Goal: Transaction & Acquisition: Download file/media

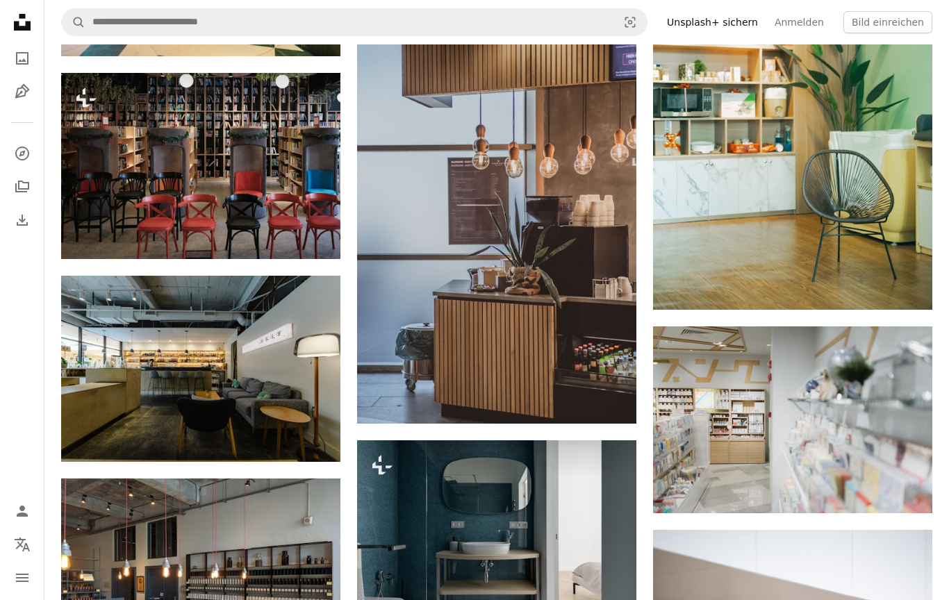
scroll to position [16435, 0]
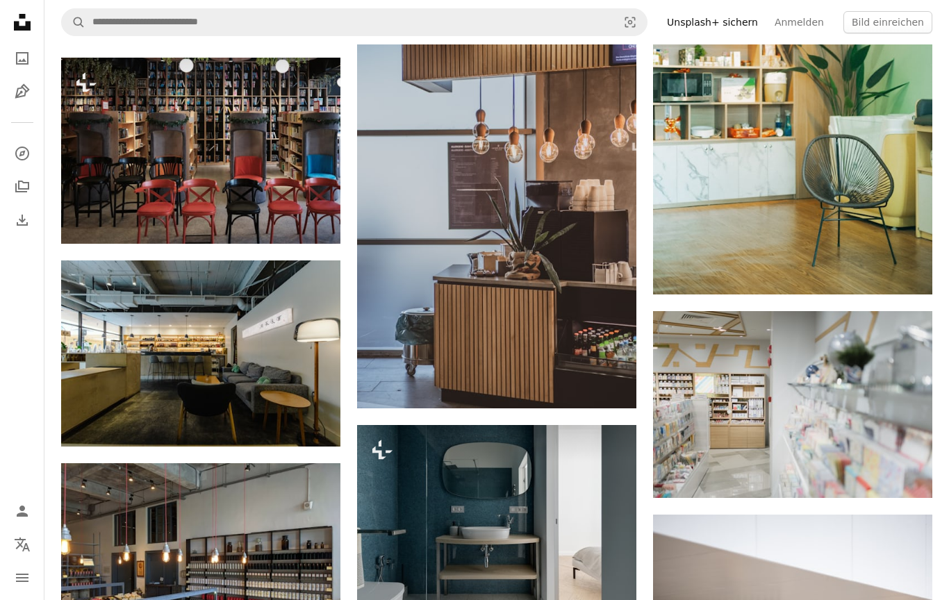
click at [614, 395] on link "Arrow pointing down" at bounding box center [609, 384] width 28 height 22
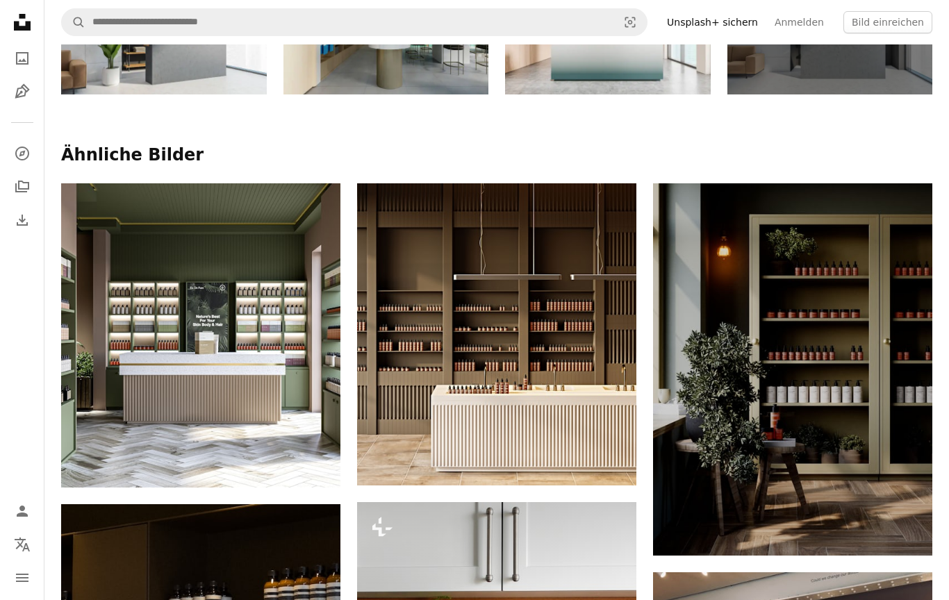
scroll to position [0, 0]
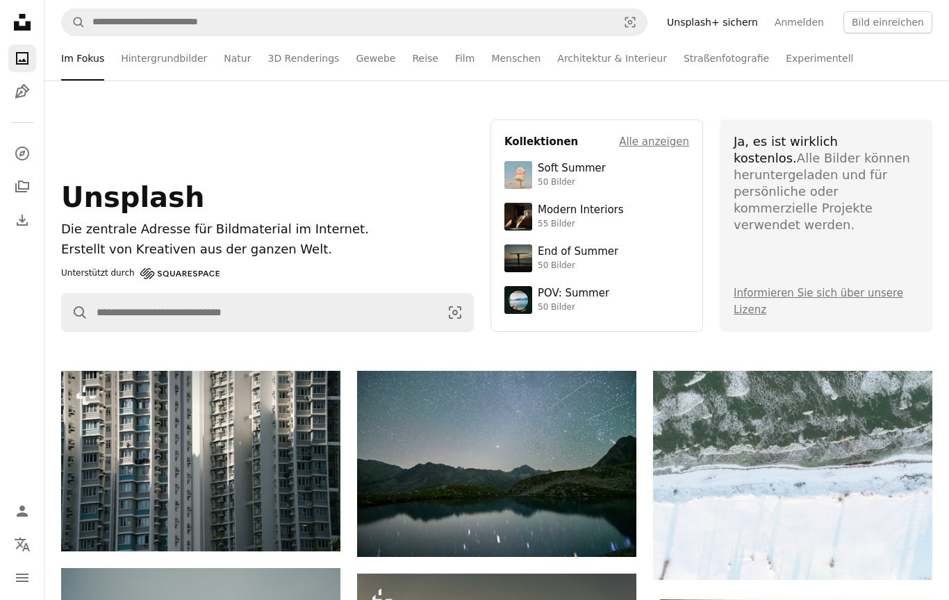
click at [597, 220] on div "55 Bilder" at bounding box center [581, 224] width 86 height 11
click at [626, 56] on link "Architektur & Interieur" at bounding box center [612, 58] width 110 height 44
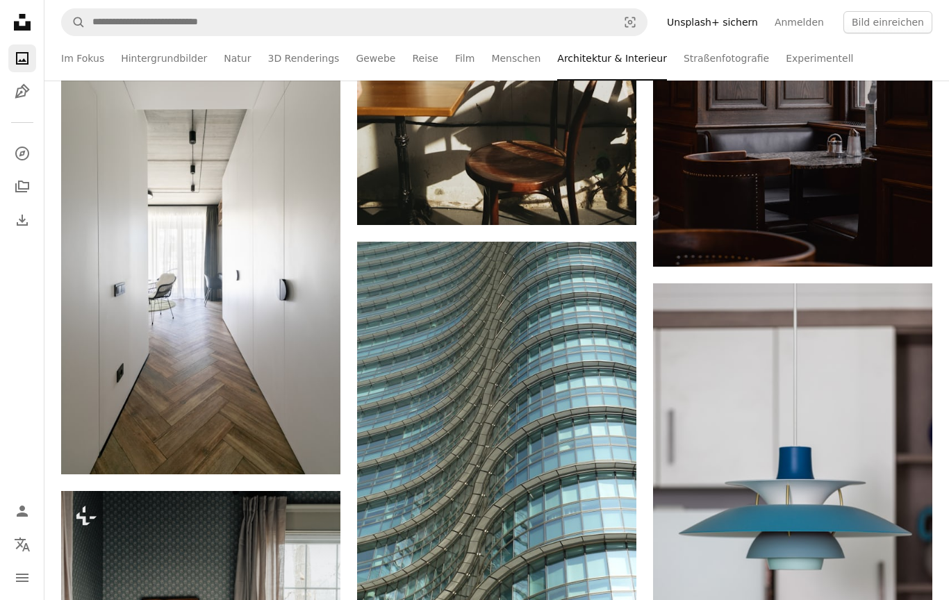
scroll to position [2763, 0]
click at [910, 249] on icon "Arrow pointing down" at bounding box center [904, 241] width 11 height 17
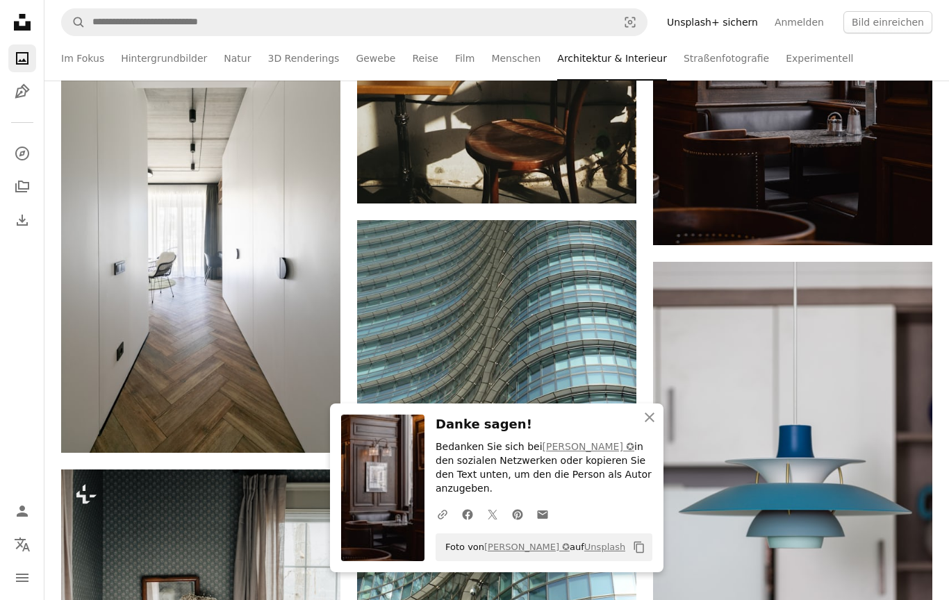
click at [319, 436] on link "Arrow pointing down" at bounding box center [313, 428] width 28 height 22
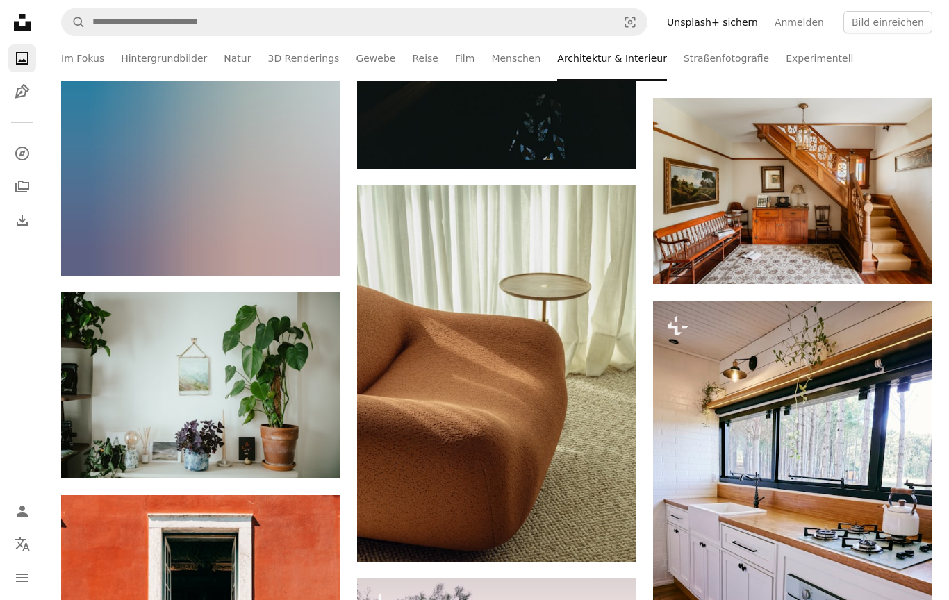
scroll to position [9137, 0]
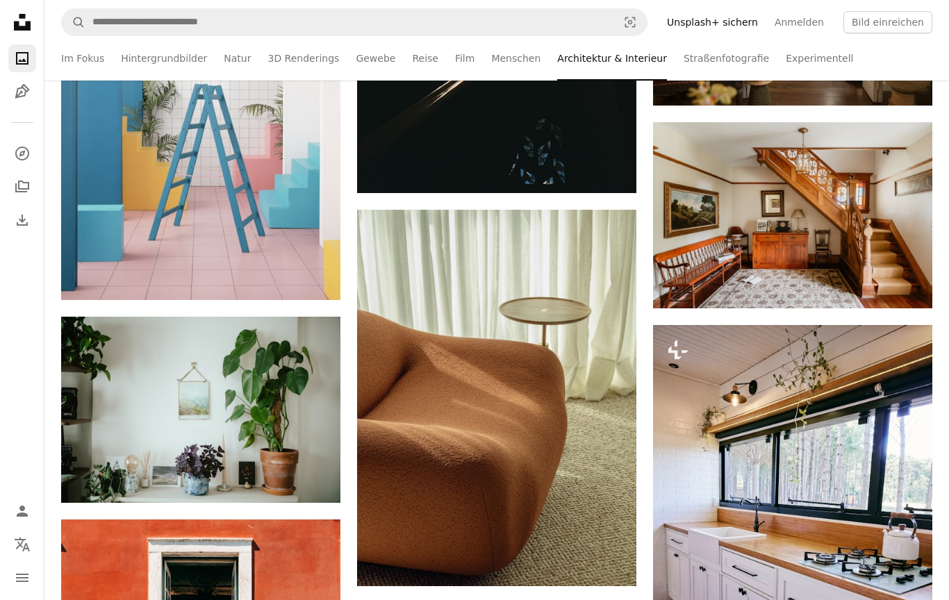
click at [616, 564] on link "Arrow pointing down" at bounding box center [609, 561] width 28 height 22
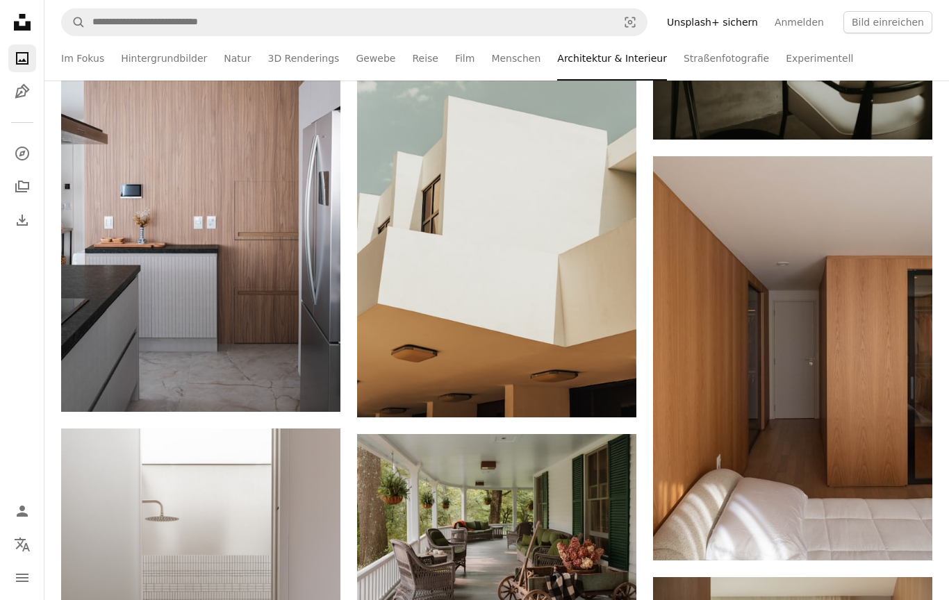
scroll to position [10176, 0]
click at [319, 388] on link "Arrow pointing down" at bounding box center [313, 388] width 28 height 22
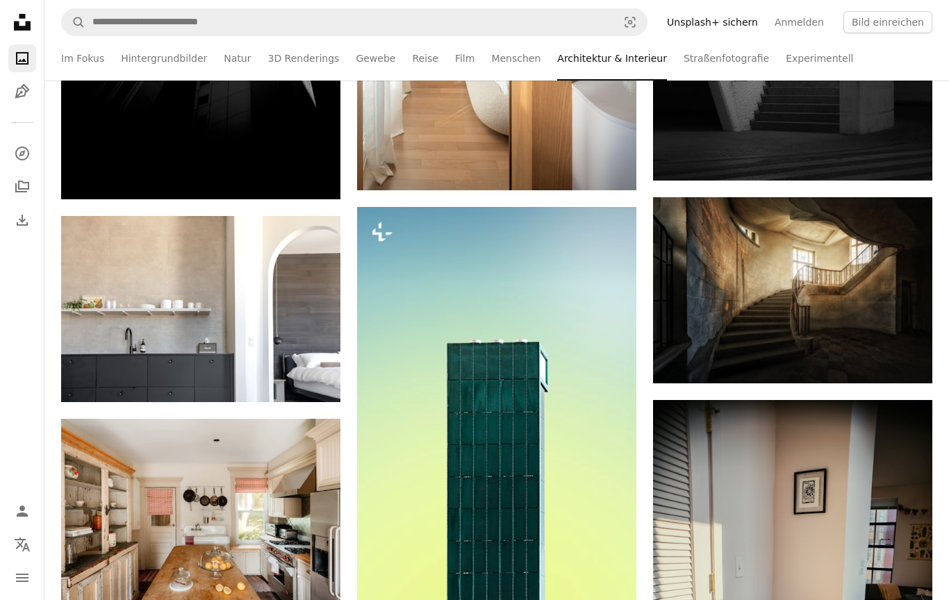
scroll to position [16206, 0]
click at [302, 373] on link "Arrow pointing down" at bounding box center [313, 377] width 28 height 22
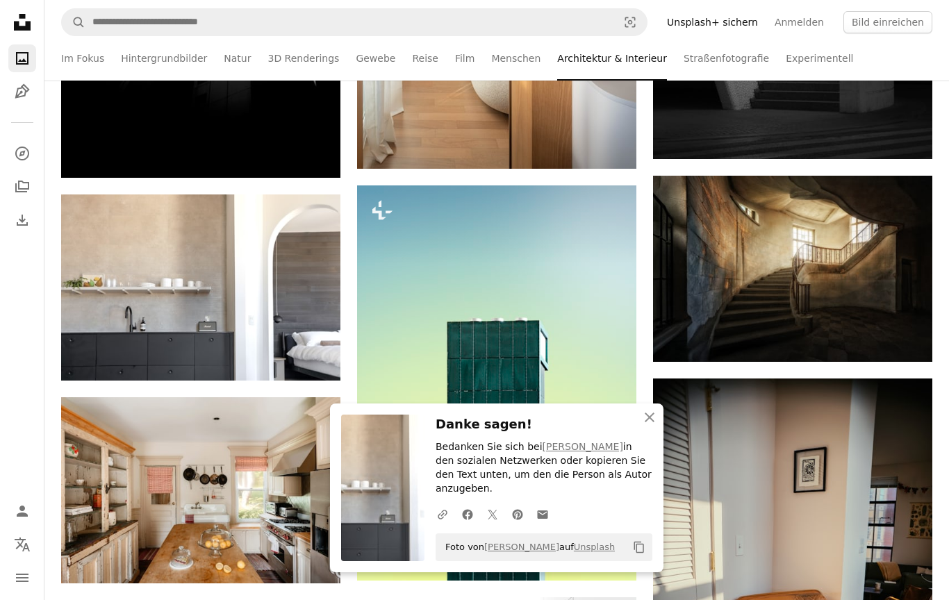
scroll to position [16748, 0]
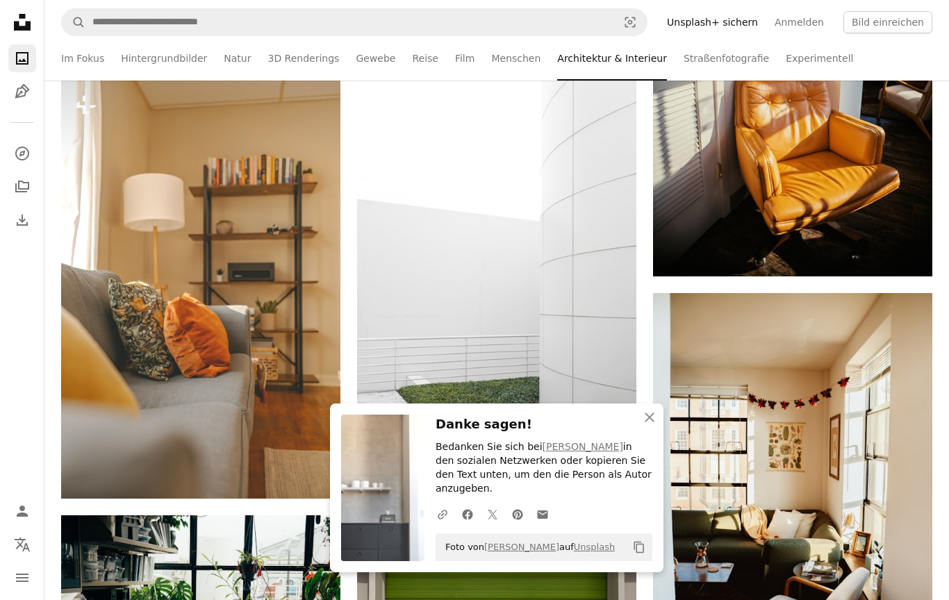
click at [658, 432] on button "An X shape Schließen" at bounding box center [650, 418] width 28 height 28
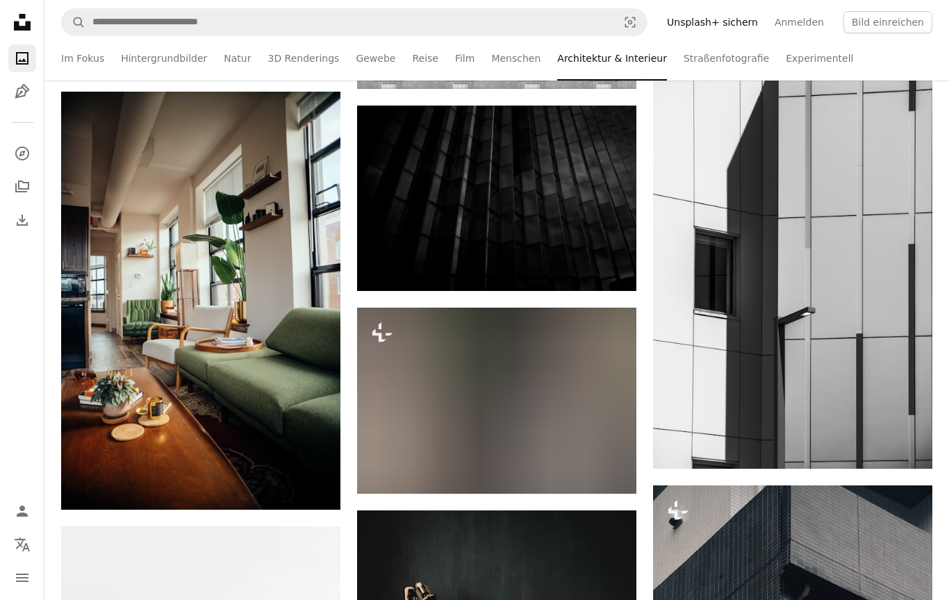
scroll to position [19113, 0]
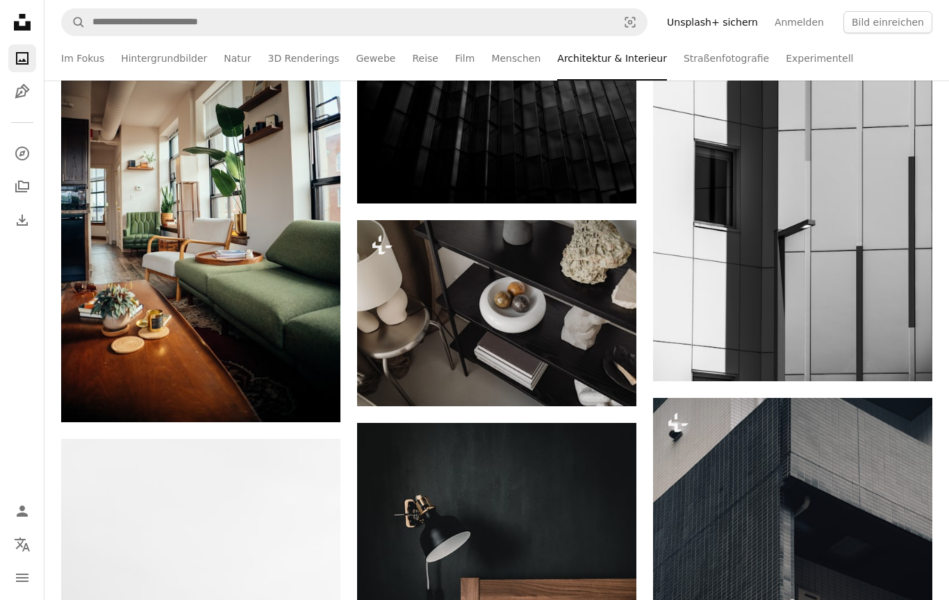
click at [607, 387] on div "A lock Herunterladen" at bounding box center [572, 381] width 99 height 22
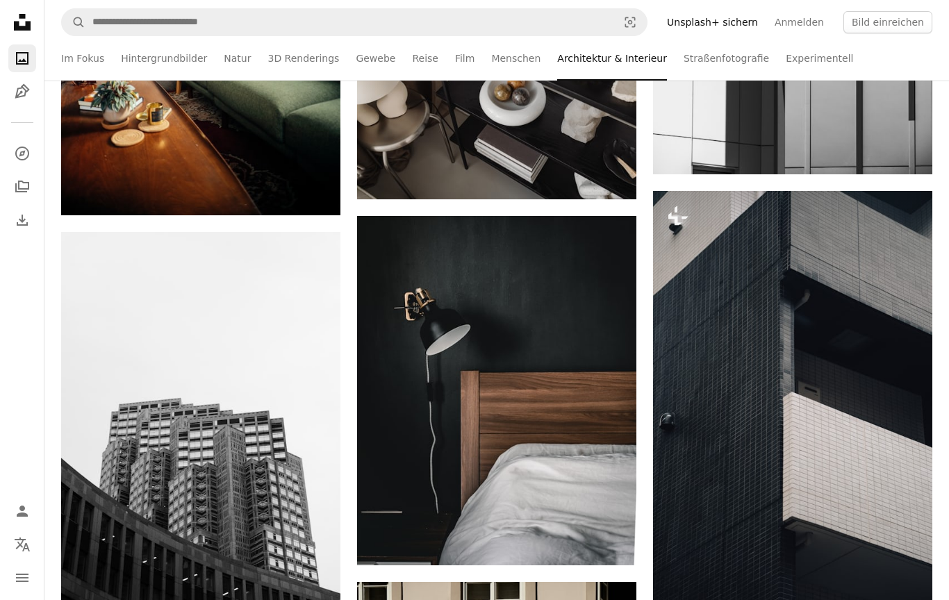
scroll to position [19327, 0]
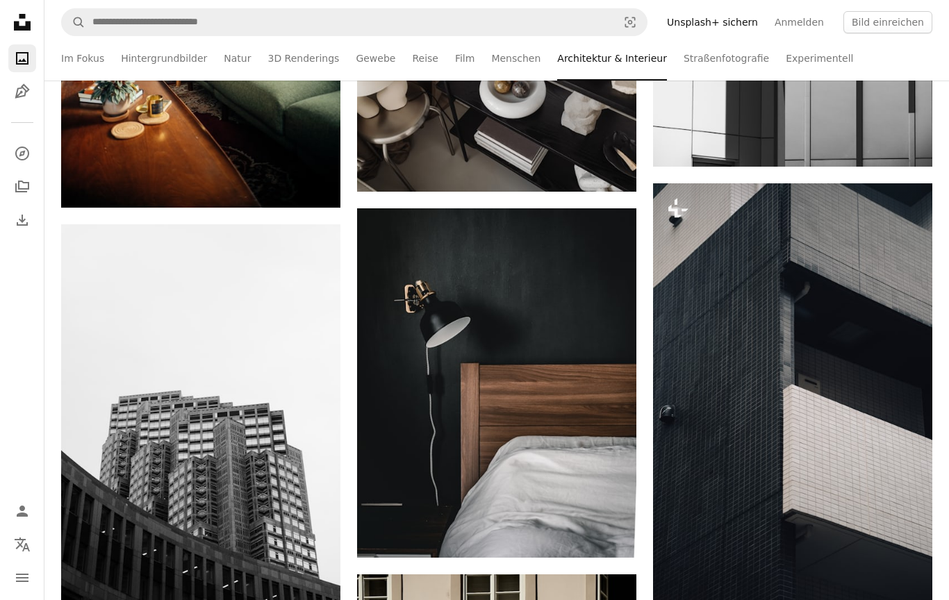
click at [609, 537] on icon "Herunterladen" at bounding box center [609, 533] width 9 height 10
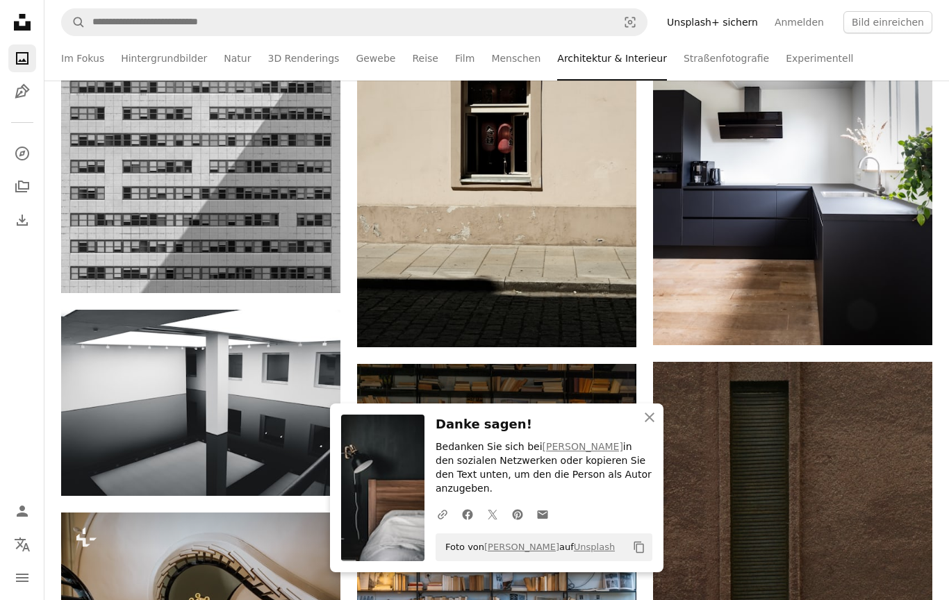
scroll to position [19976, 0]
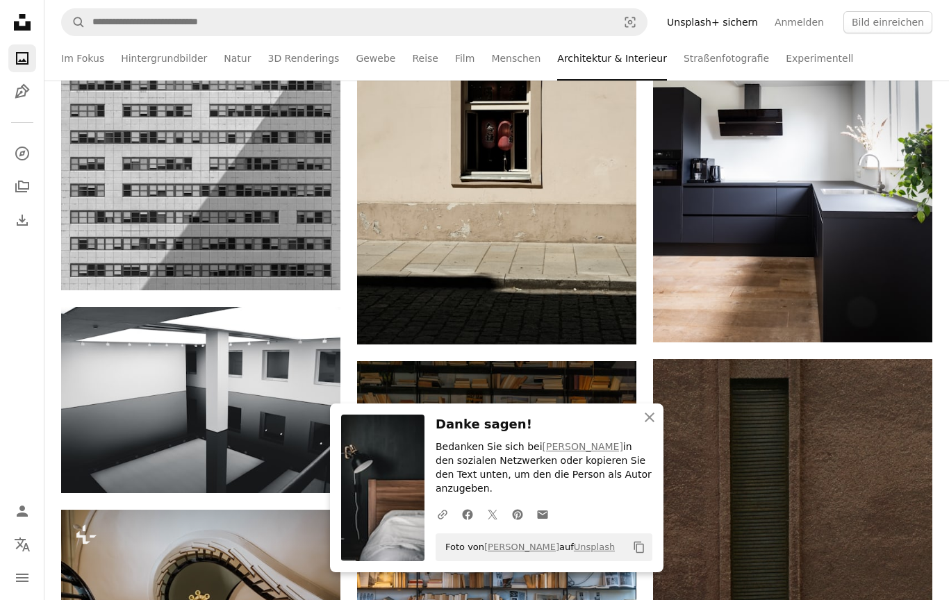
click at [901, 320] on icon "Arrow pointing down" at bounding box center [904, 317] width 11 height 17
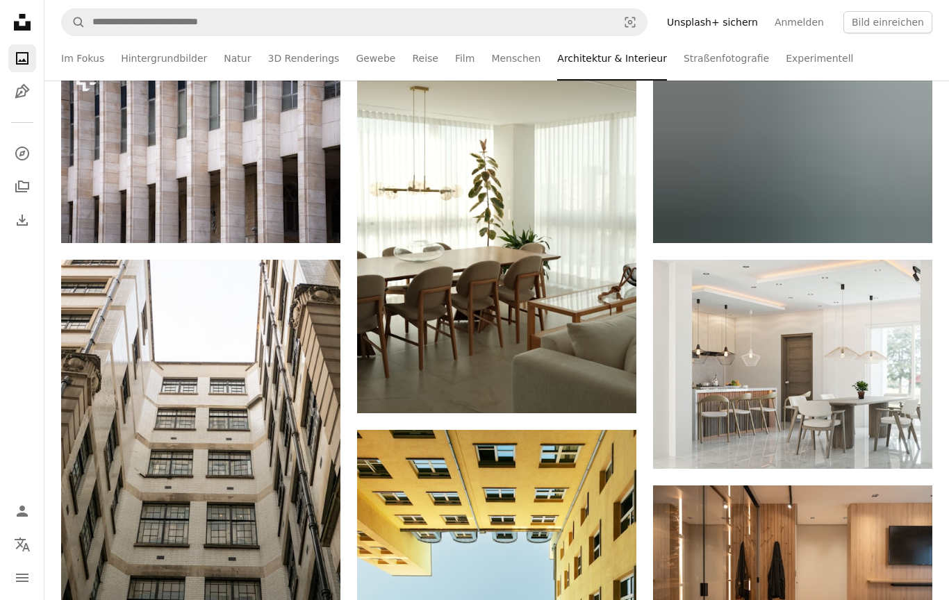
scroll to position [23025, 0]
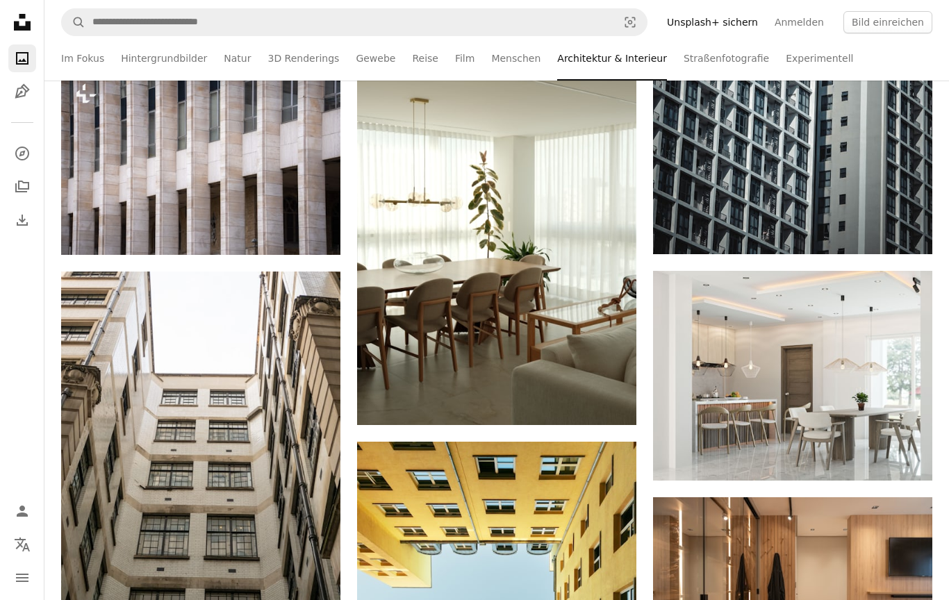
click at [613, 404] on icon "Arrow pointing down" at bounding box center [608, 399] width 11 height 17
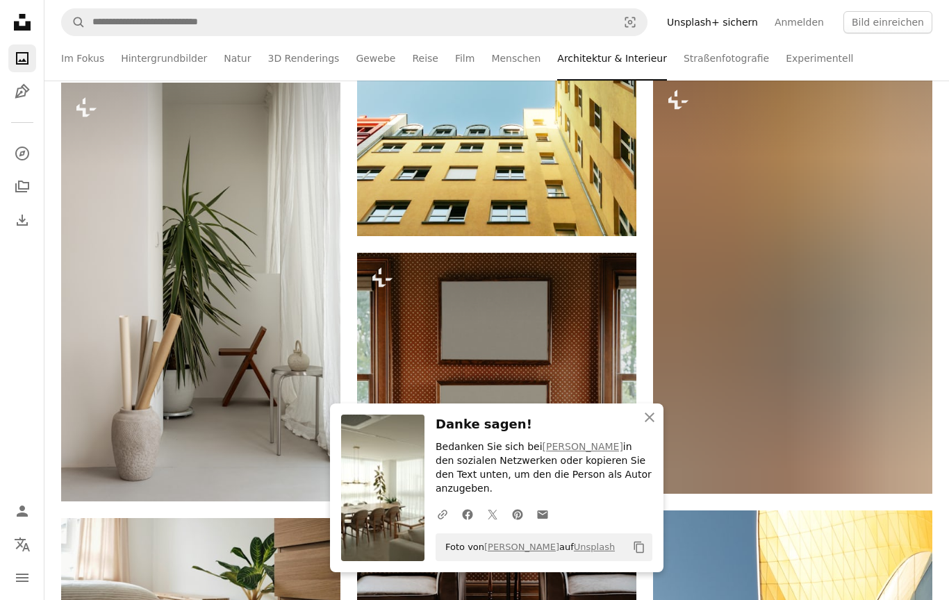
scroll to position [23750, 0]
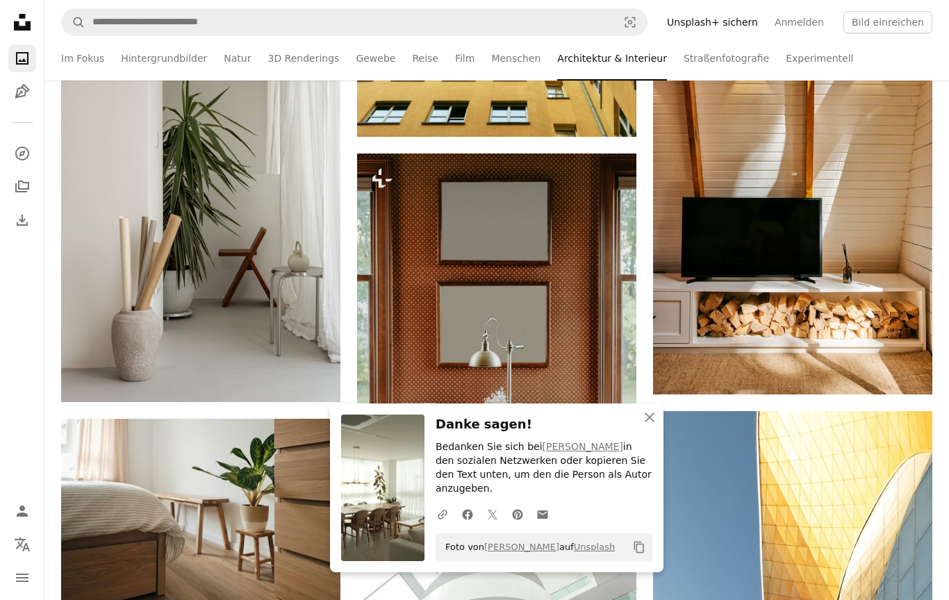
click at [293, 310] on img at bounding box center [200, 192] width 279 height 419
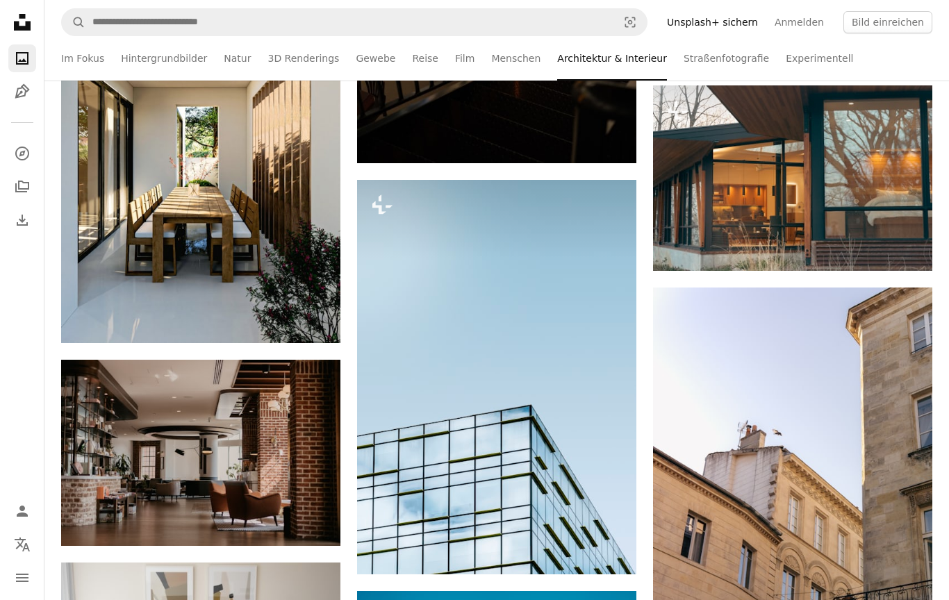
scroll to position [25989, 0]
click at [310, 317] on icon "Arrow pointing down" at bounding box center [312, 317] width 11 height 17
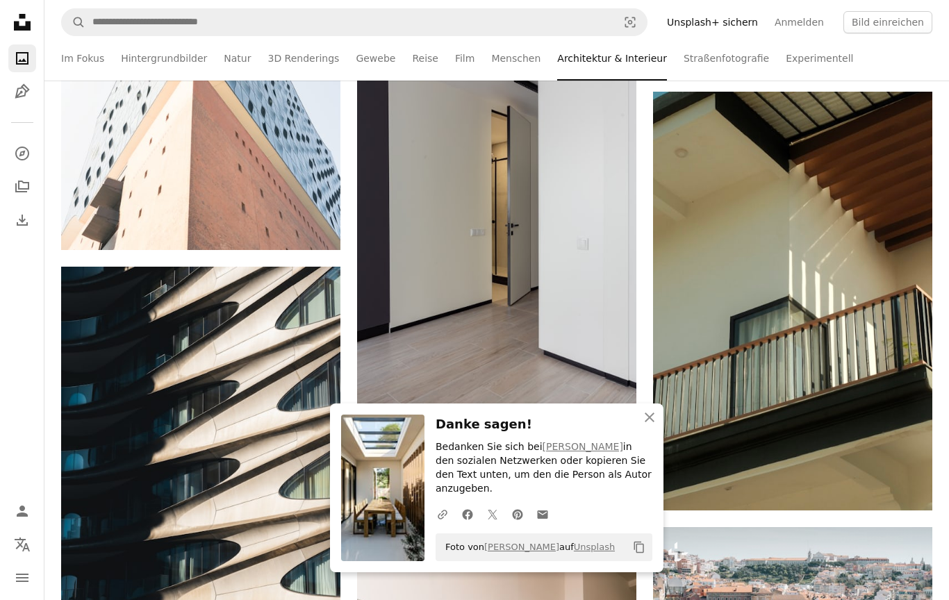
scroll to position [27019, 0]
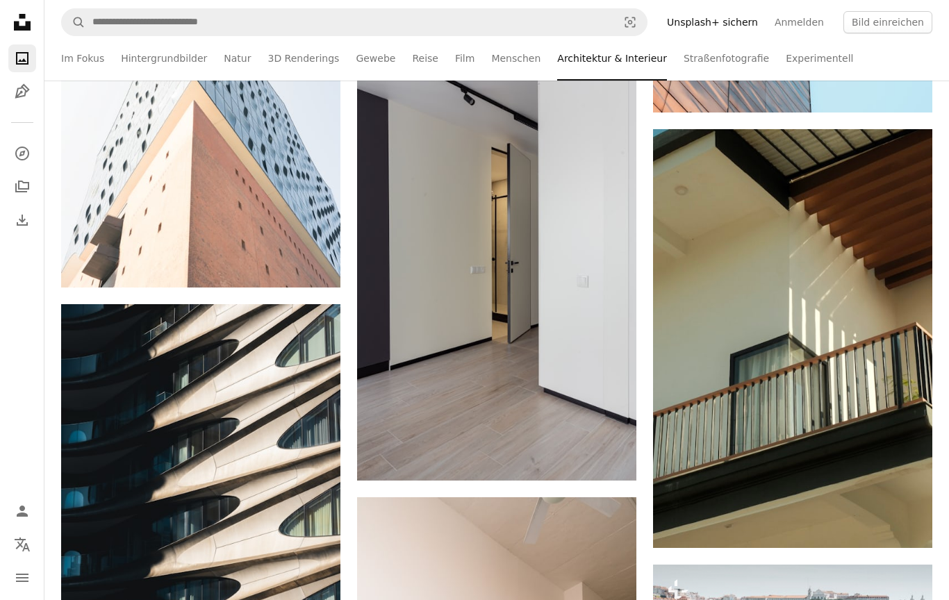
click at [615, 462] on link "Arrow pointing down" at bounding box center [609, 456] width 28 height 22
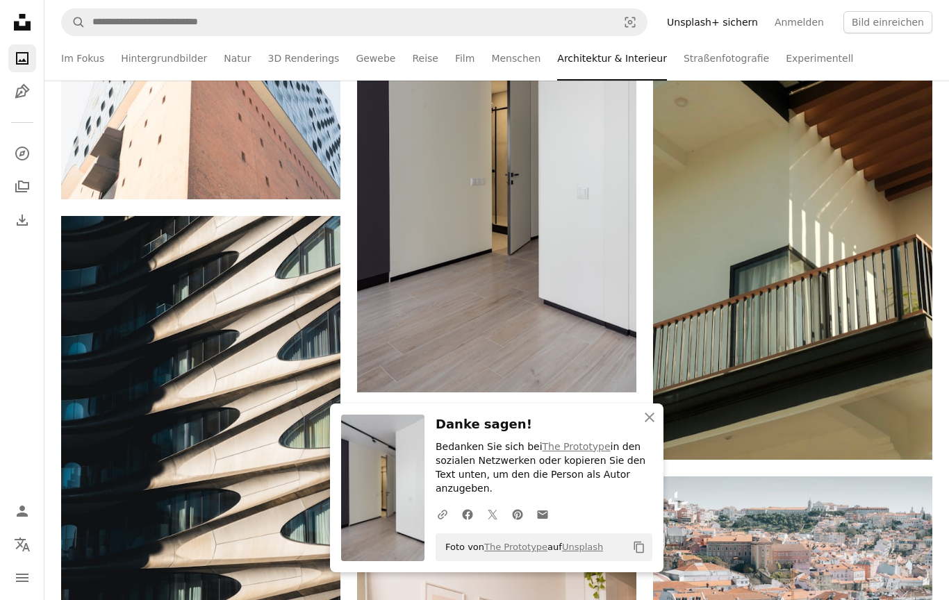
scroll to position [27110, 0]
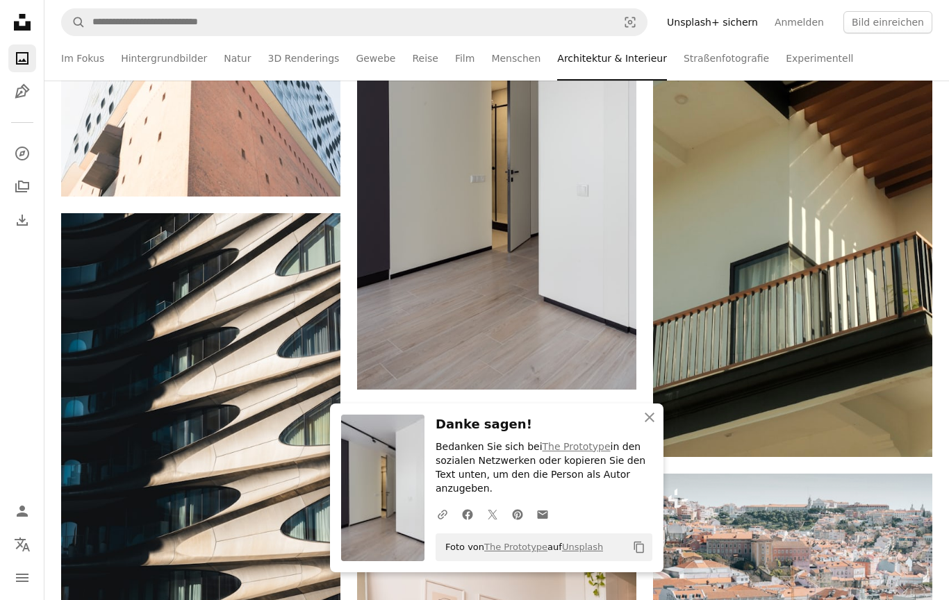
click at [901, 439] on icon "Arrow pointing down" at bounding box center [904, 431] width 11 height 17
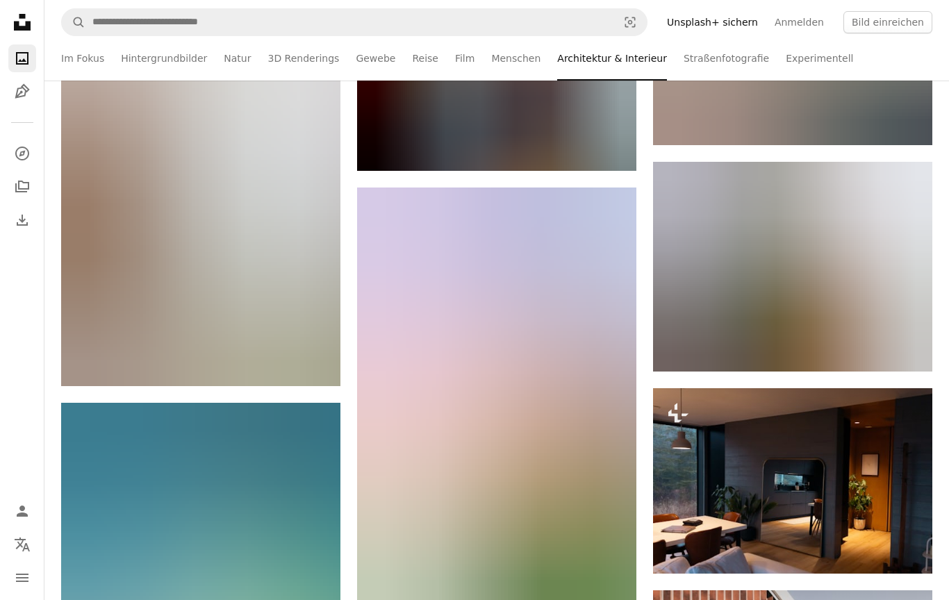
scroll to position [31438, 0]
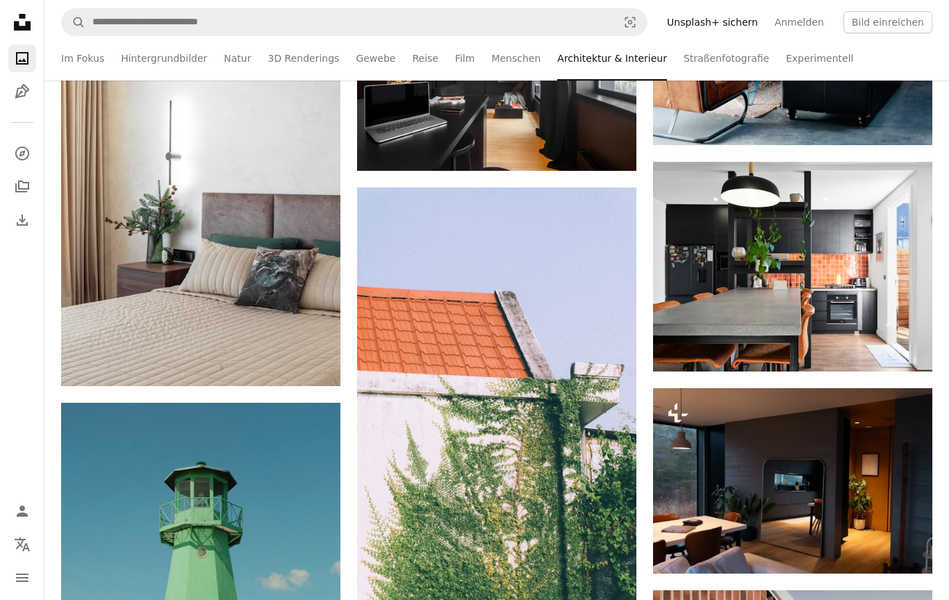
click at [309, 361] on icon "Arrow pointing down" at bounding box center [312, 360] width 11 height 17
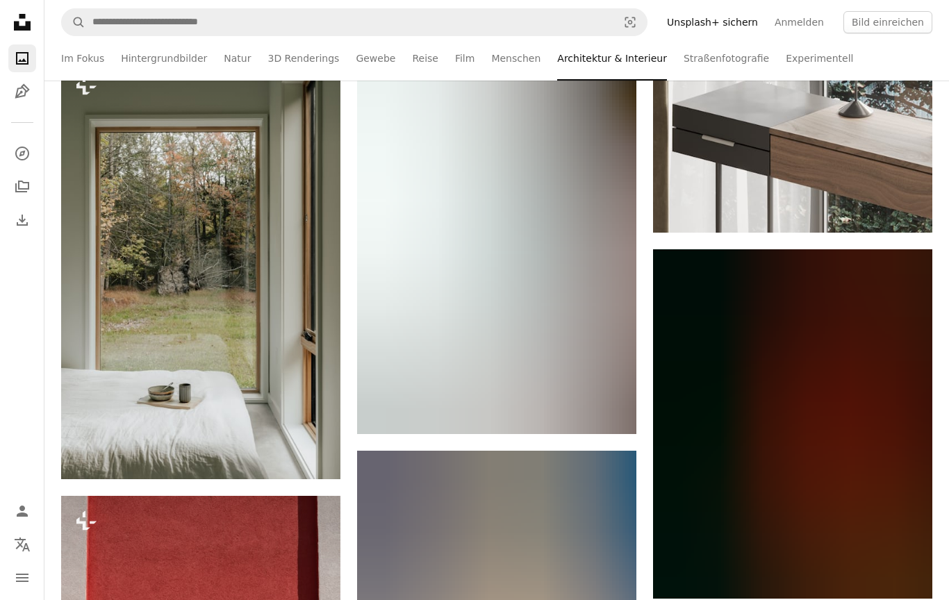
scroll to position [34422, 0]
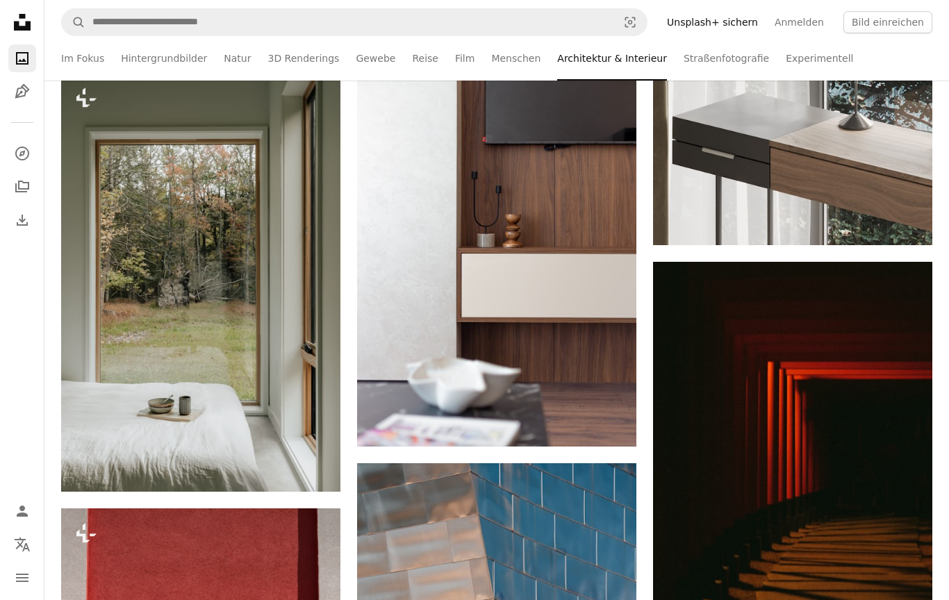
click at [612, 430] on icon "Arrow pointing down" at bounding box center [608, 421] width 11 height 17
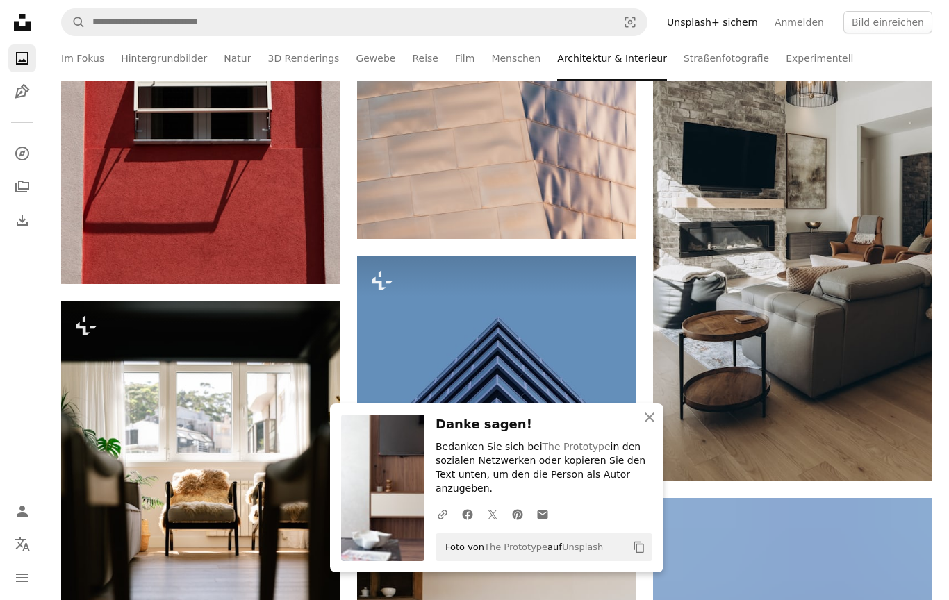
scroll to position [35093, 0]
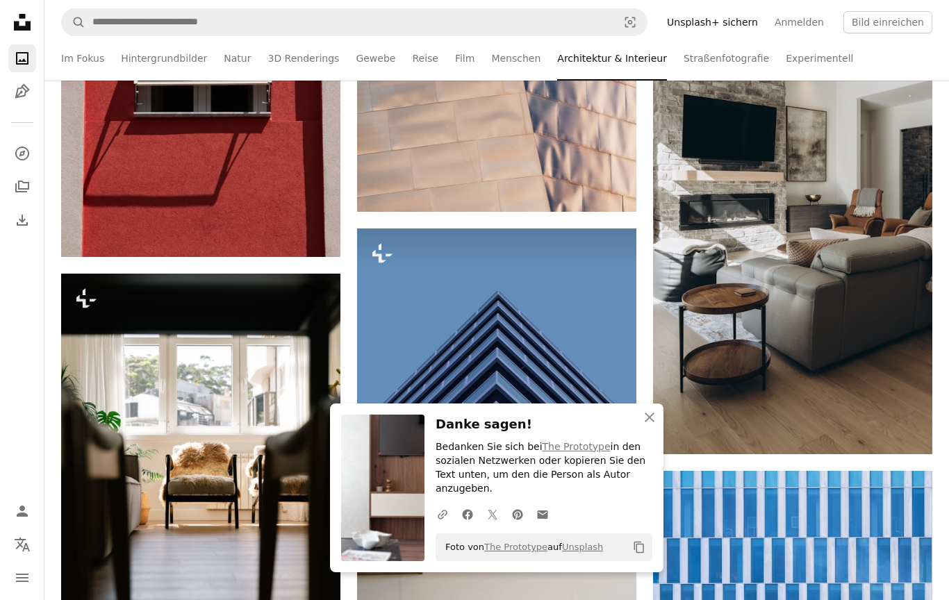
click at [909, 436] on icon "Arrow pointing down" at bounding box center [904, 428] width 11 height 17
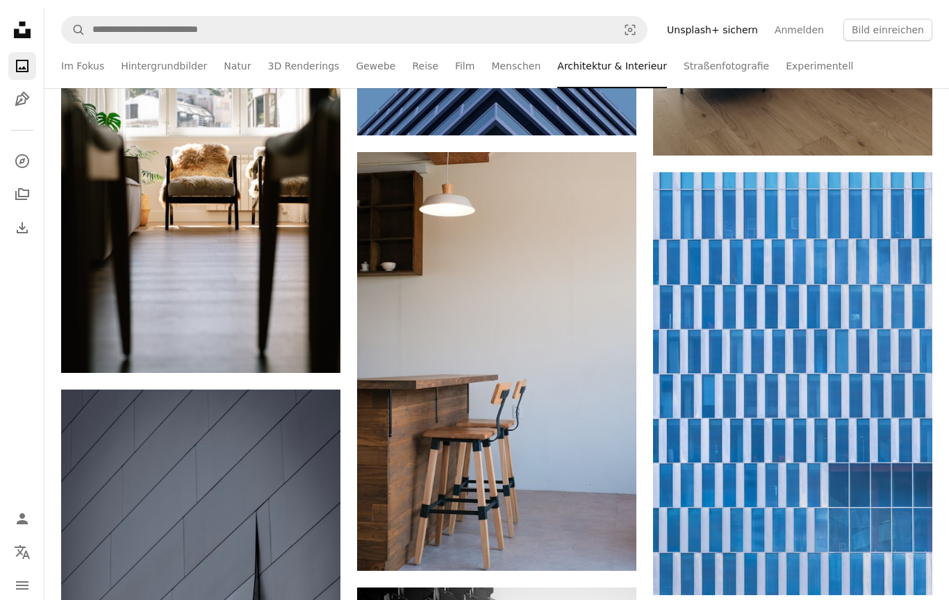
scroll to position [35391, 0]
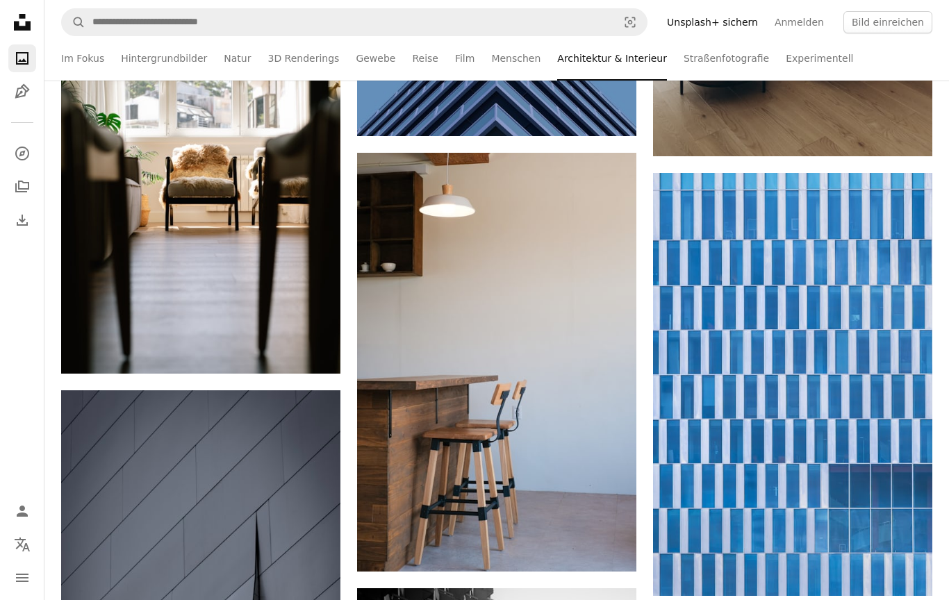
click at [614, 547] on icon "Arrow pointing down" at bounding box center [608, 546] width 11 height 17
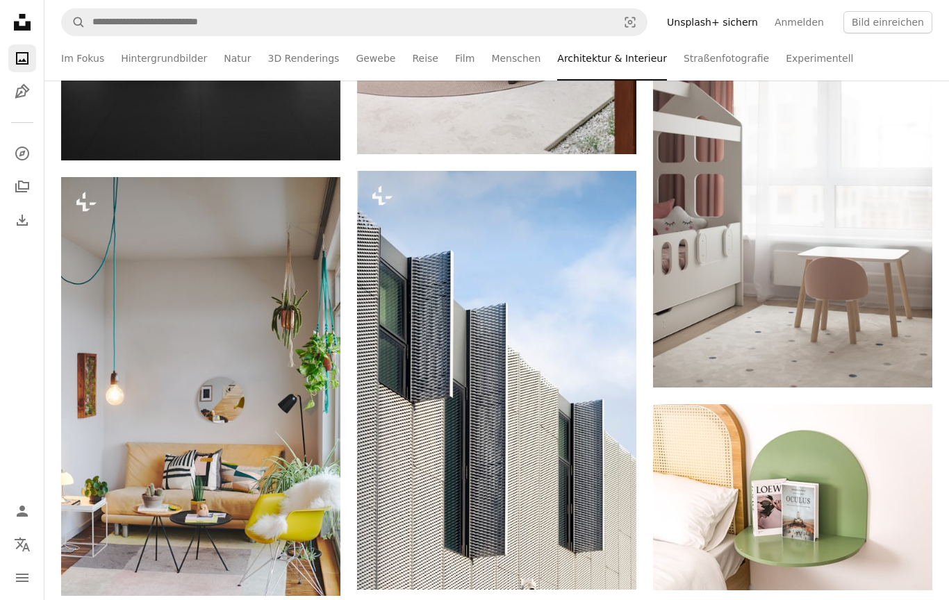
scroll to position [38521, 0]
click at [904, 358] on icon "Arrow pointing down" at bounding box center [904, 361] width 11 height 17
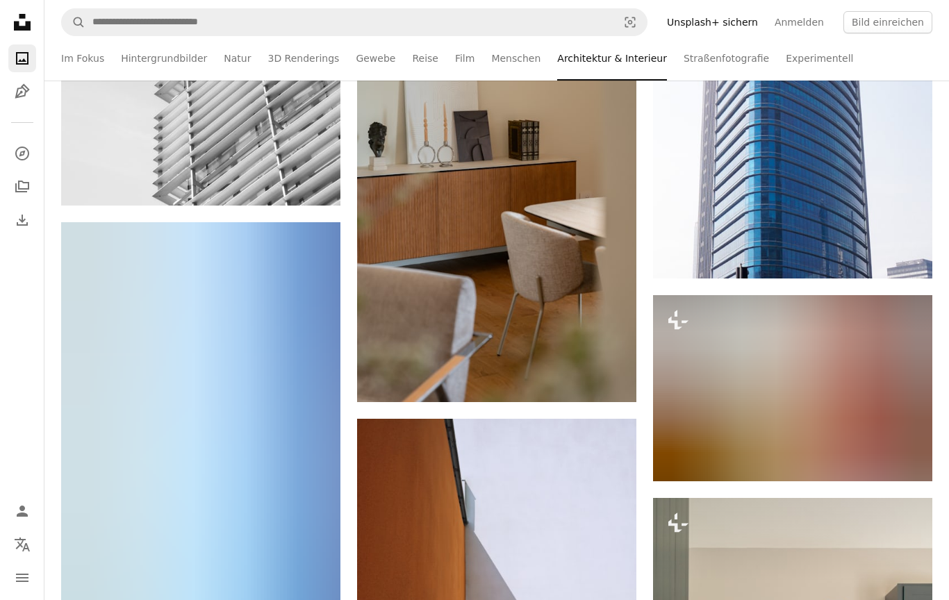
scroll to position [39783, 0]
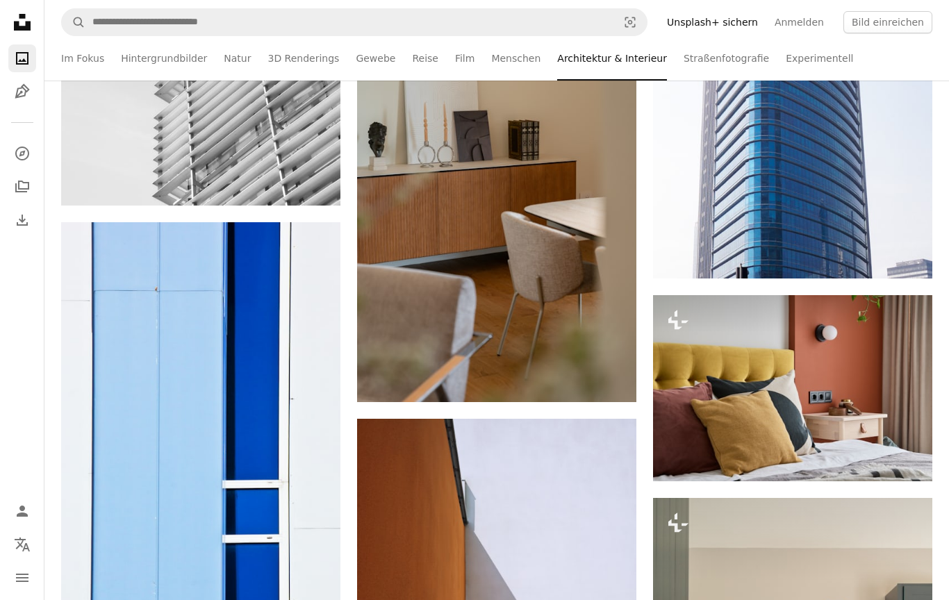
click at [611, 385] on icon "Arrow pointing down" at bounding box center [608, 376] width 11 height 17
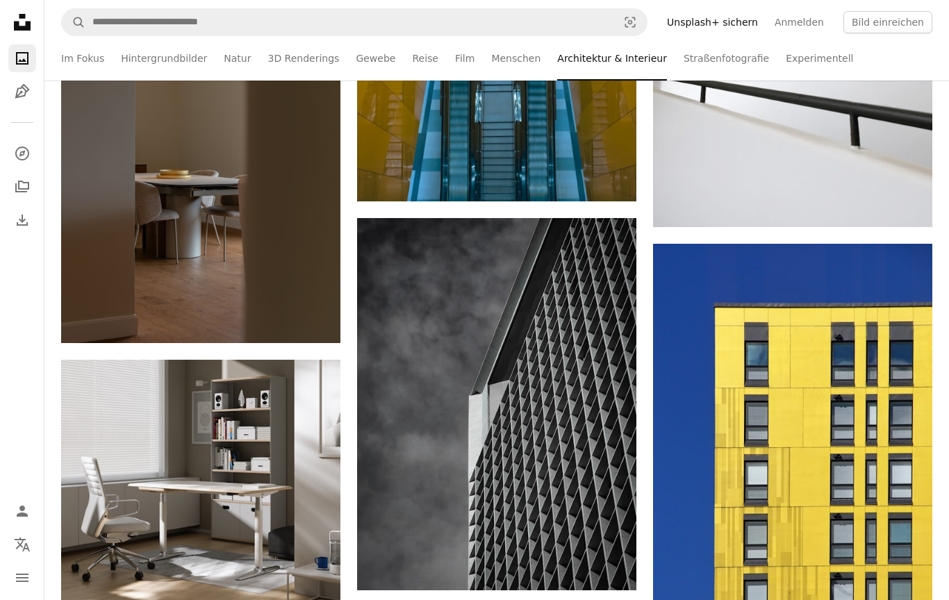
scroll to position [42153, 0]
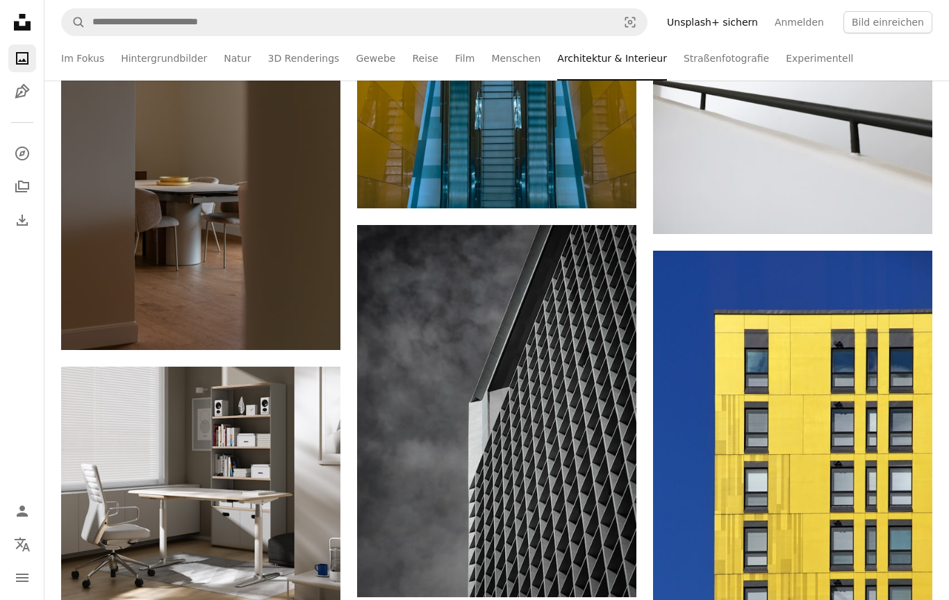
click at [320, 327] on link "Arrow pointing down" at bounding box center [313, 325] width 28 height 22
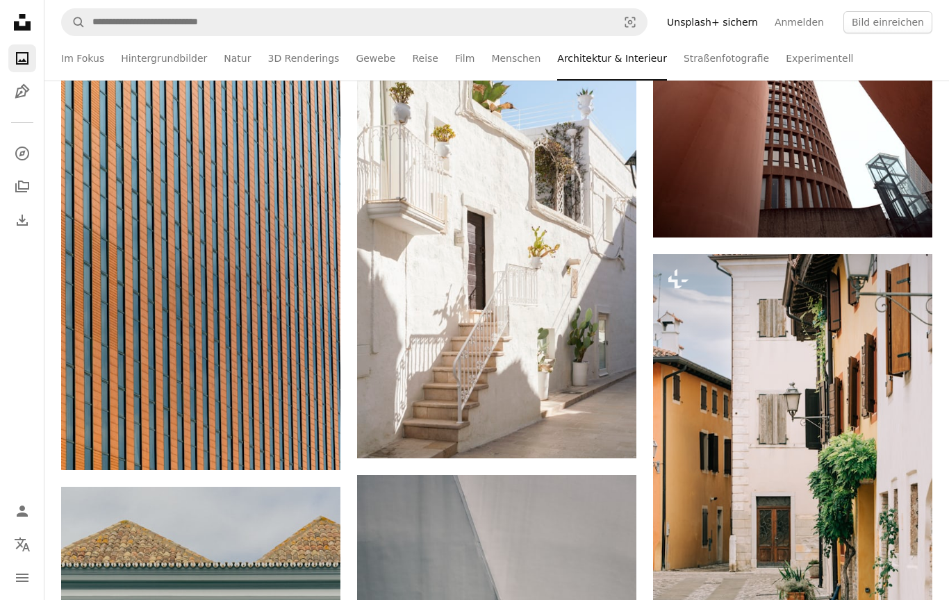
scroll to position [43596, 0]
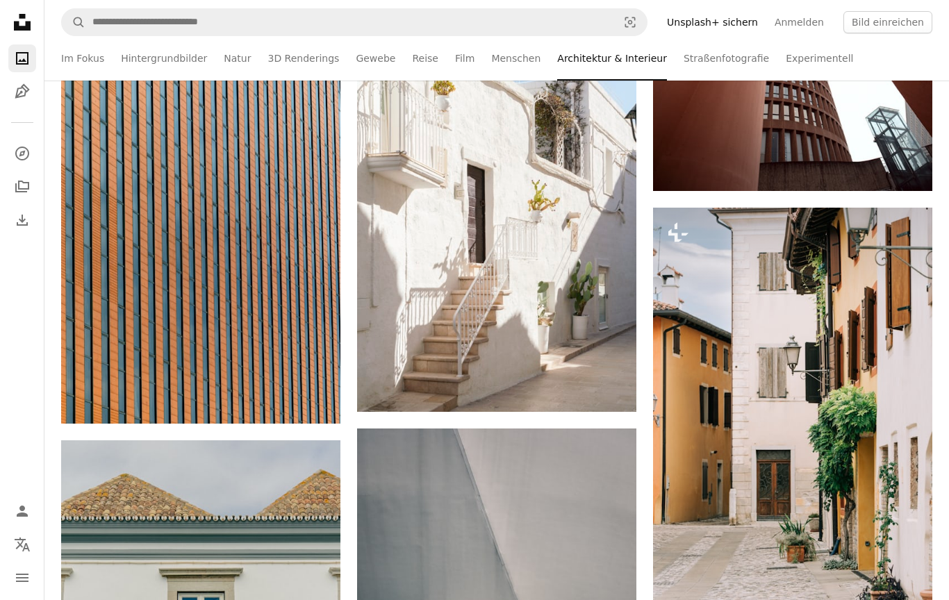
click at [614, 395] on icon "Arrow pointing down" at bounding box center [608, 386] width 11 height 17
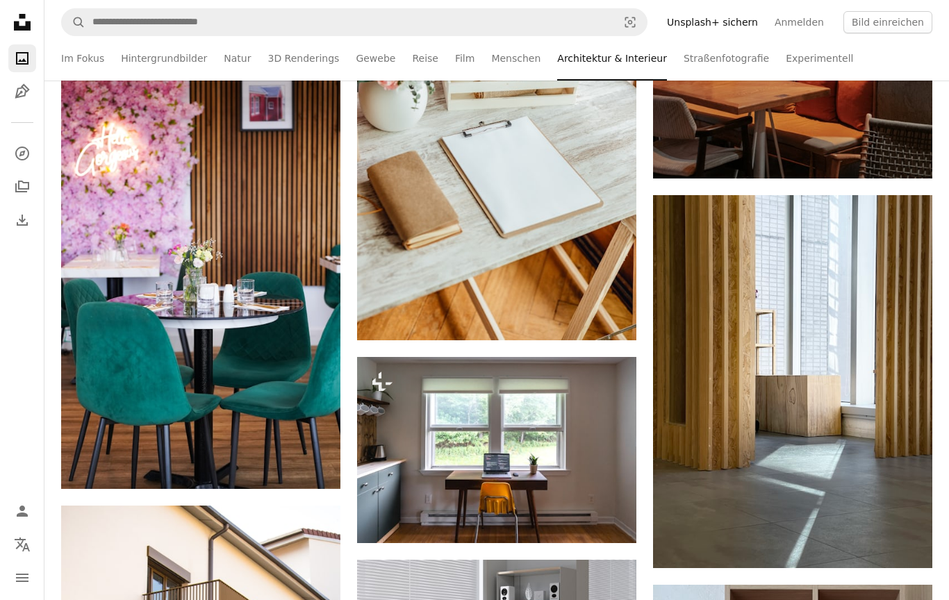
scroll to position [45692, 0]
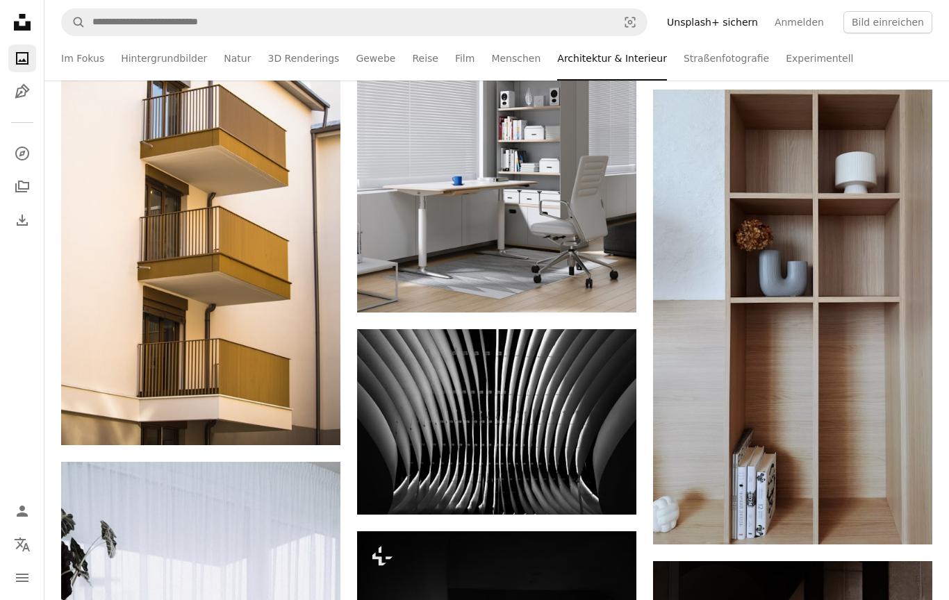
click at [908, 502] on img at bounding box center [792, 317] width 279 height 455
click at [914, 525] on link "Arrow pointing down" at bounding box center [905, 520] width 28 height 22
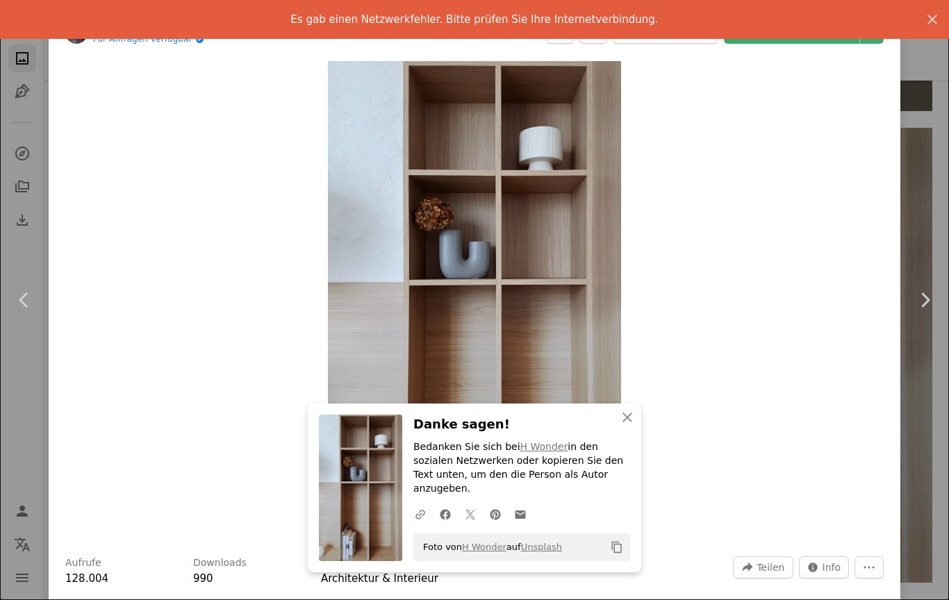
scroll to position [45646, 0]
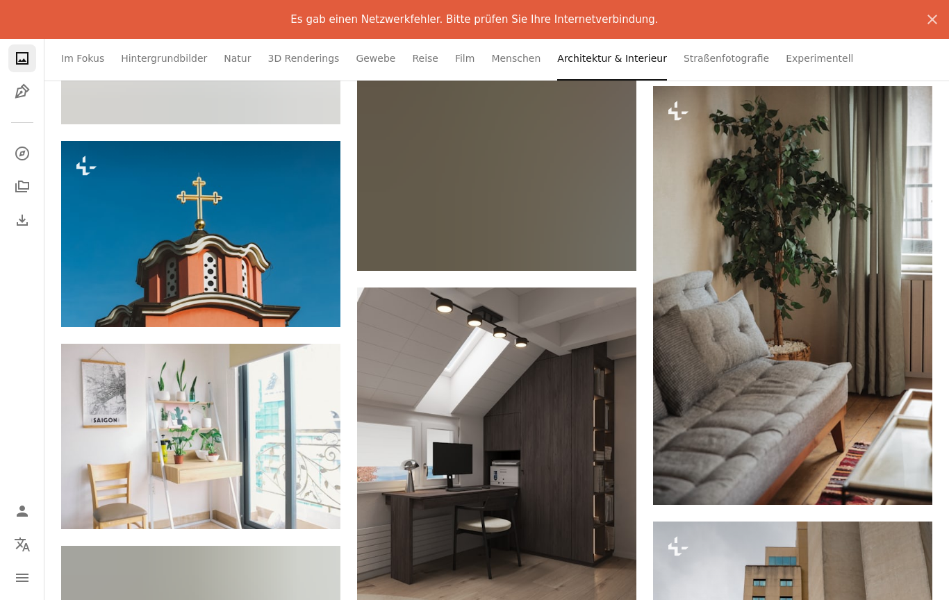
scroll to position [48045, 0]
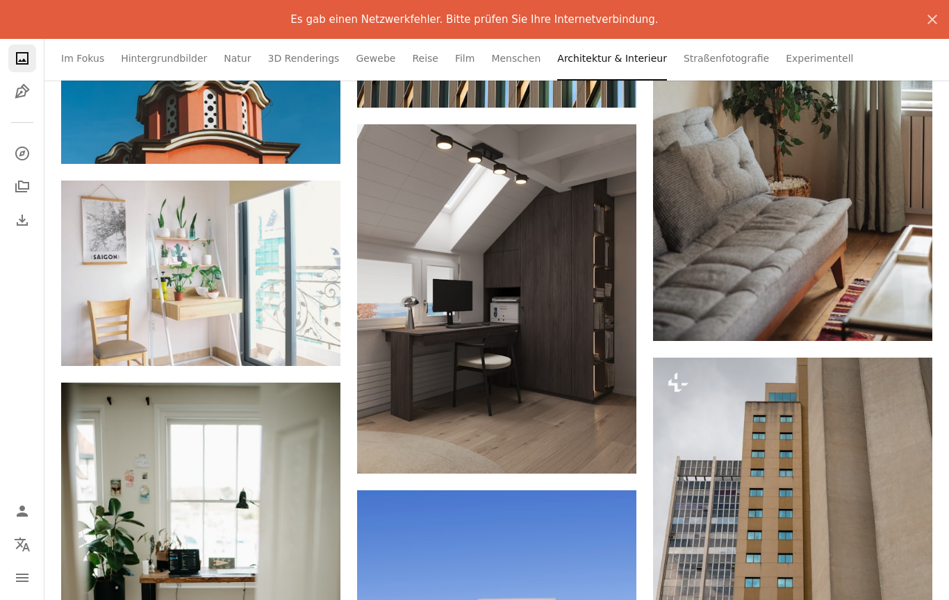
click at [615, 460] on link "Arrow pointing down" at bounding box center [609, 449] width 28 height 22
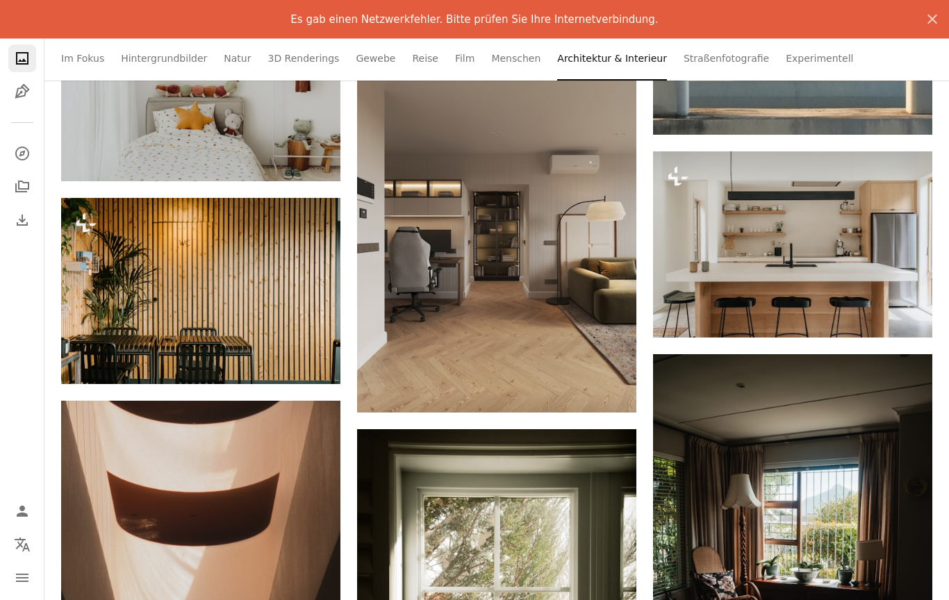
scroll to position [50172, 0]
click at [614, 399] on link "Arrow pointing down" at bounding box center [609, 388] width 28 height 22
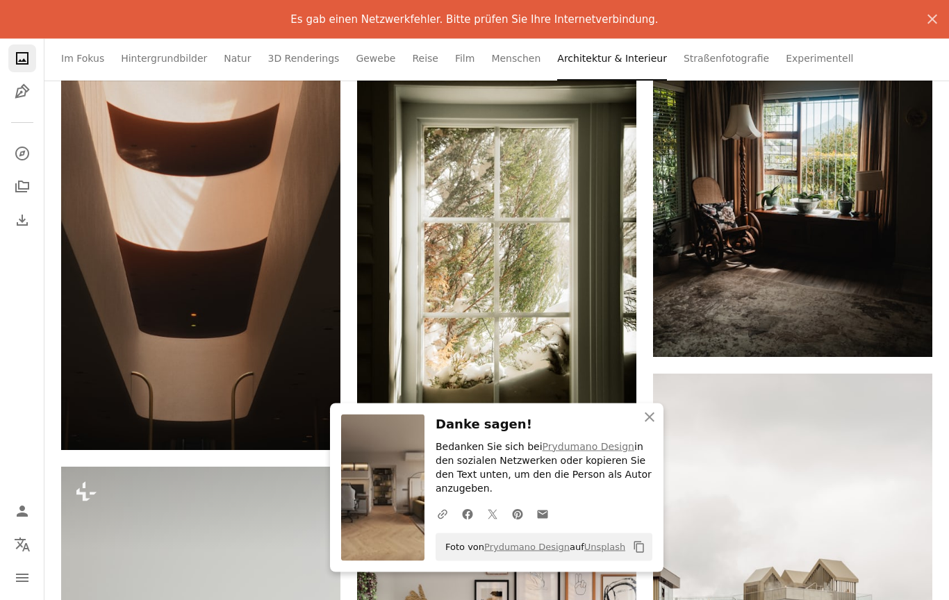
scroll to position [50541, 0]
click at [607, 459] on icon "Arrow pointing down" at bounding box center [608, 456] width 11 height 17
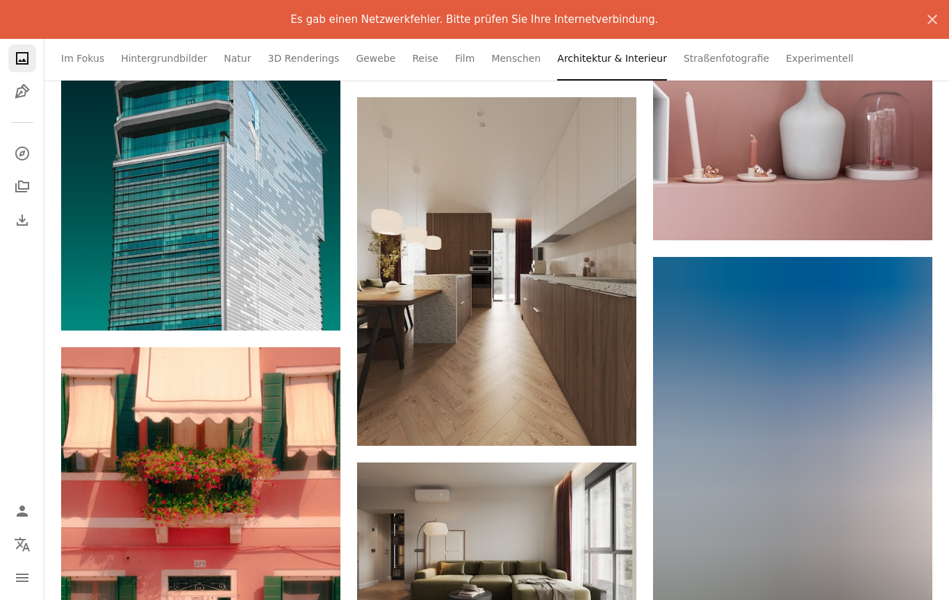
scroll to position [53196, 0]
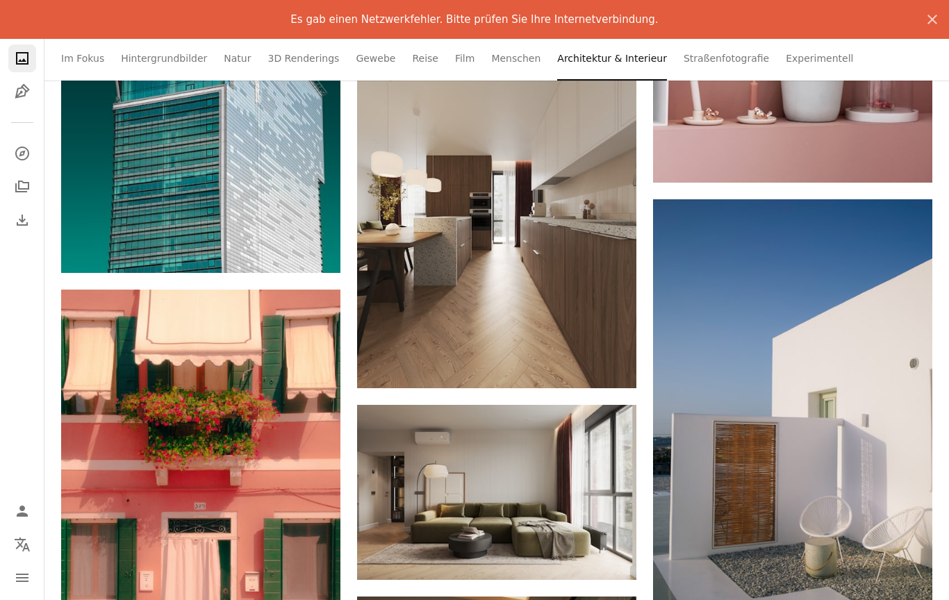
click at [614, 371] on icon "Arrow pointing down" at bounding box center [608, 362] width 11 height 17
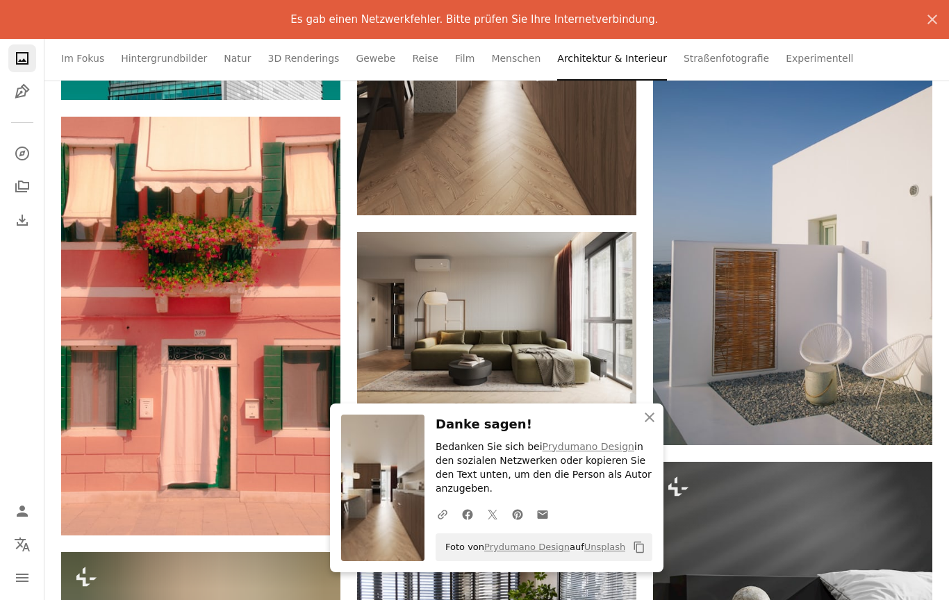
scroll to position [53368, 0]
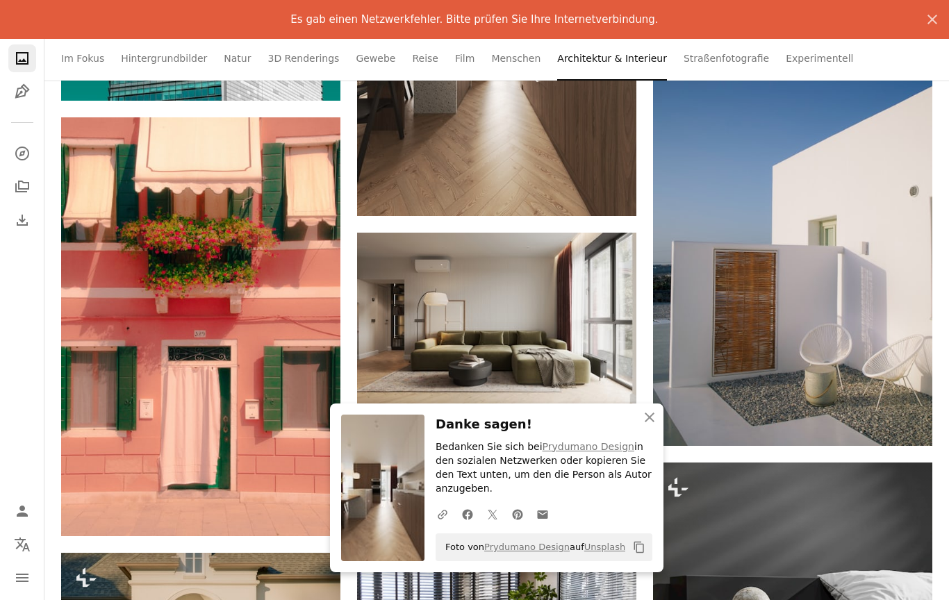
click at [896, 430] on link "Arrow pointing down" at bounding box center [905, 421] width 28 height 22
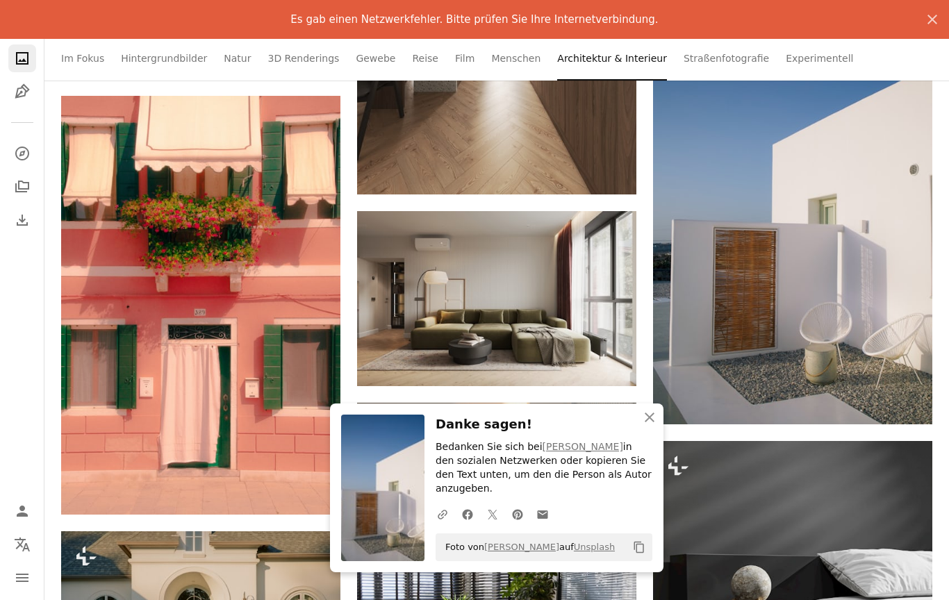
scroll to position [53420, 0]
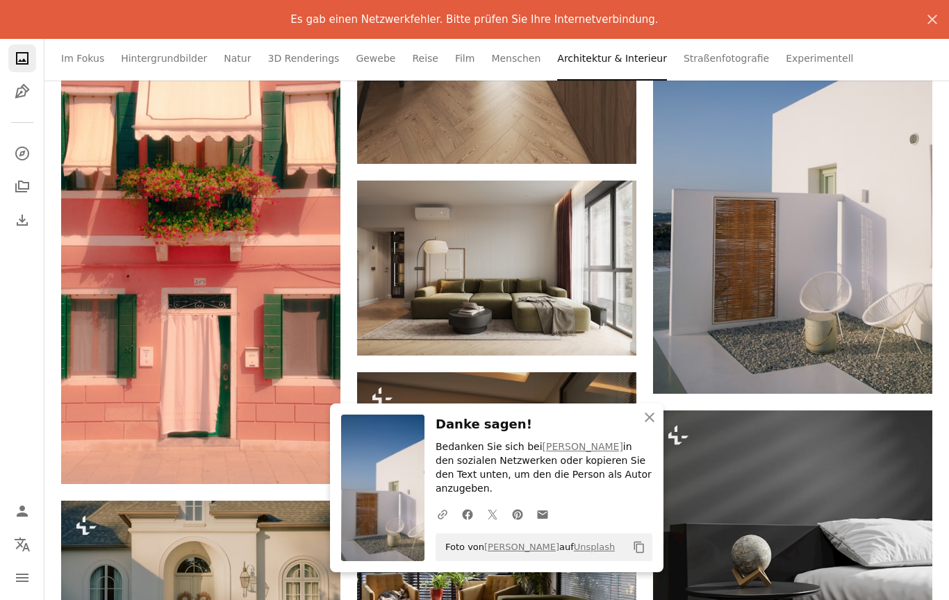
click at [612, 338] on icon "Arrow pointing down" at bounding box center [608, 330] width 11 height 17
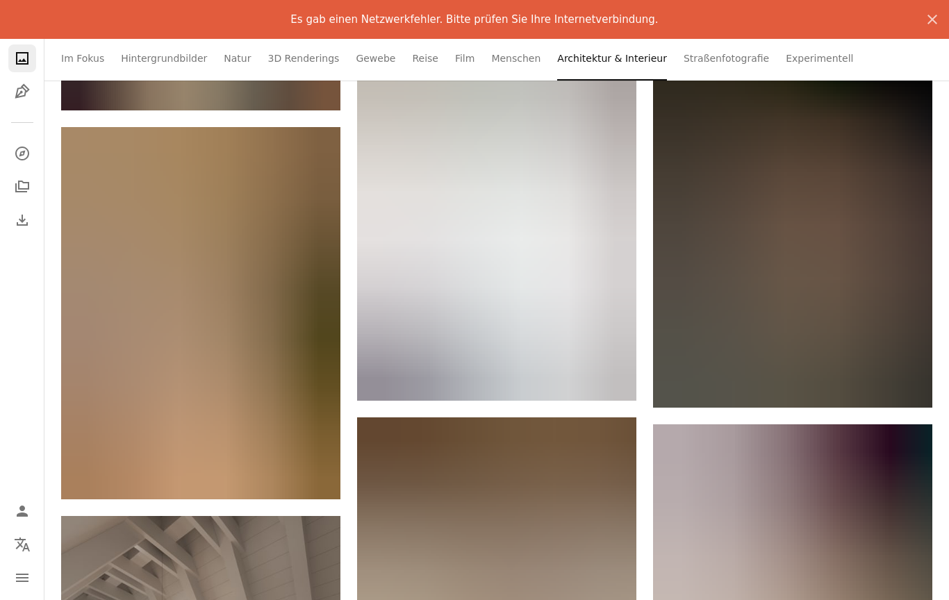
scroll to position [54088, 0]
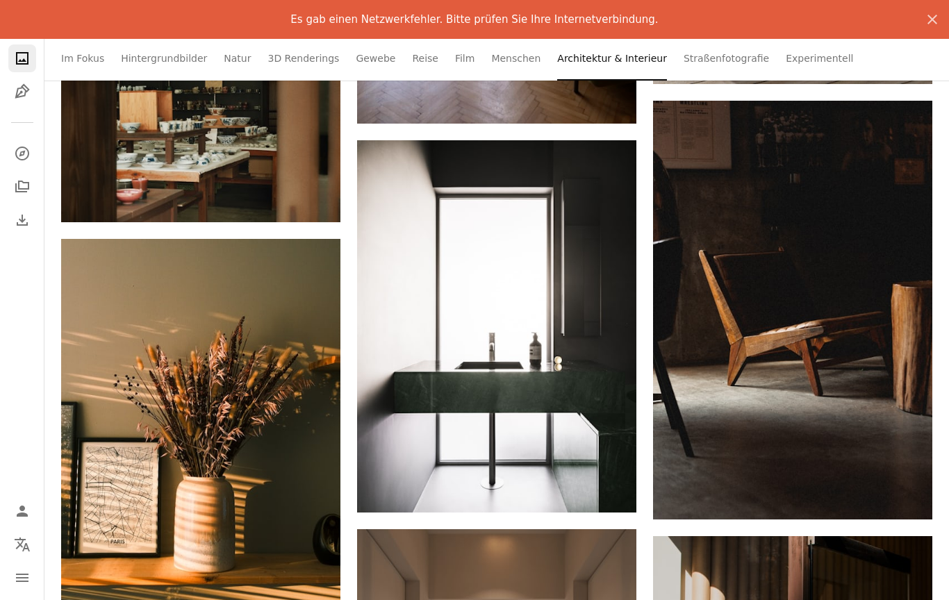
click at [914, 492] on link "Arrow pointing down" at bounding box center [905, 495] width 28 height 22
click at [901, 486] on icon "Arrow pointing down" at bounding box center [904, 494] width 11 height 17
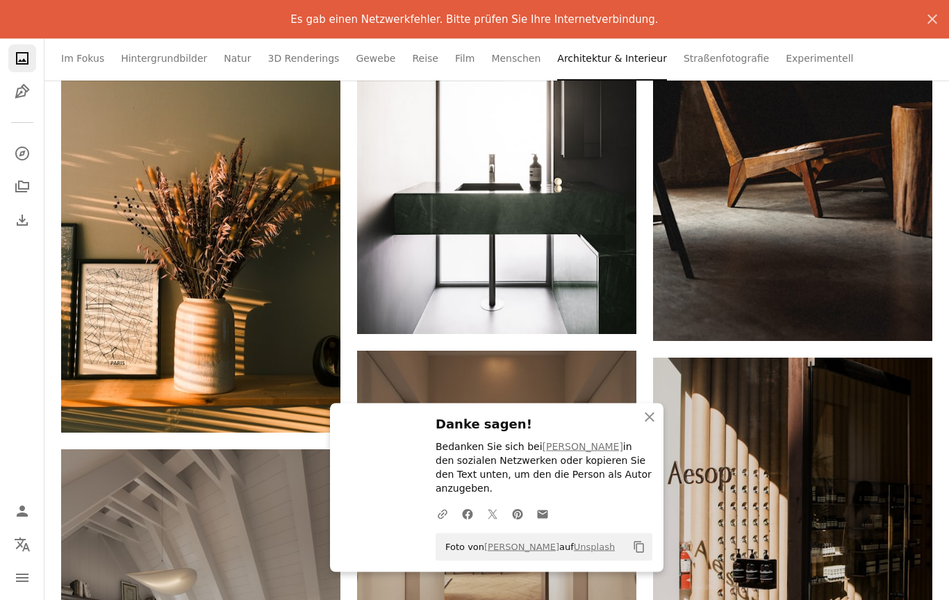
scroll to position [54267, 0]
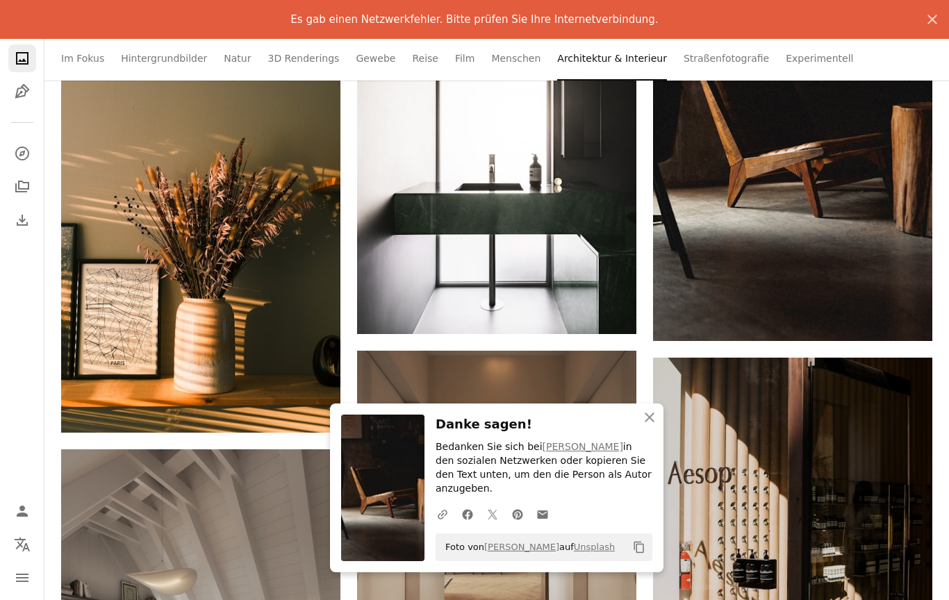
click at [612, 317] on icon "Arrow pointing down" at bounding box center [608, 308] width 11 height 17
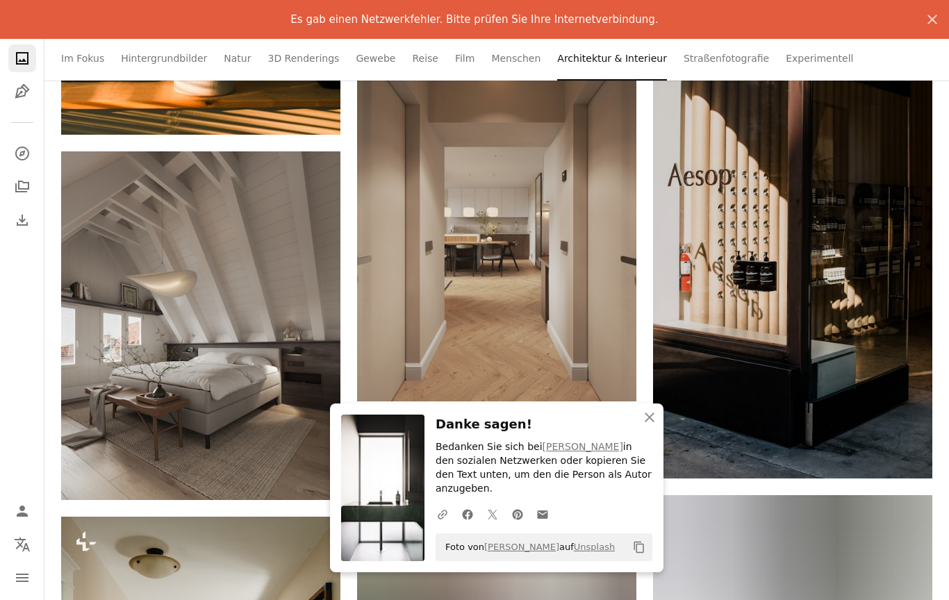
scroll to position [54677, 0]
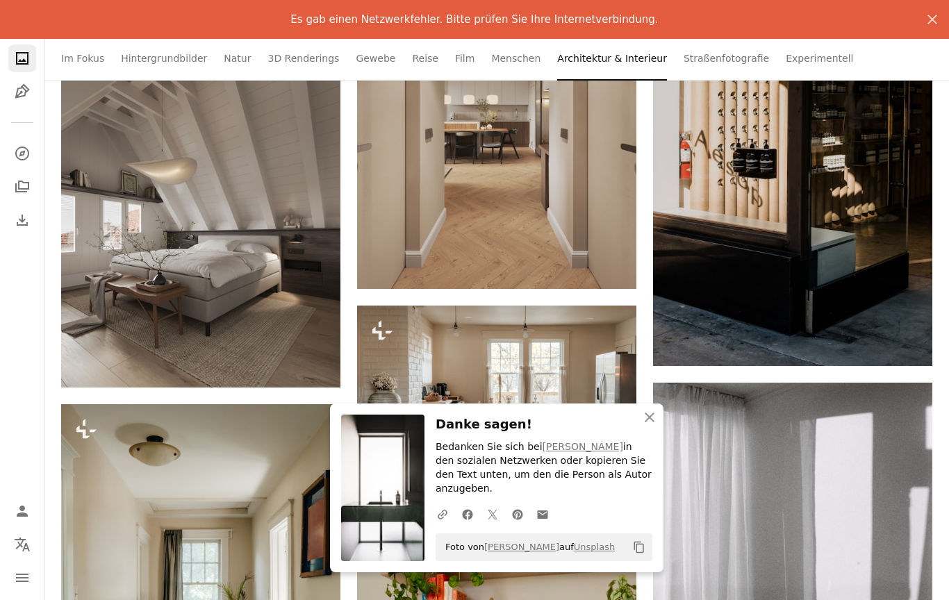
click at [307, 370] on icon "Arrow pointing down" at bounding box center [312, 362] width 11 height 17
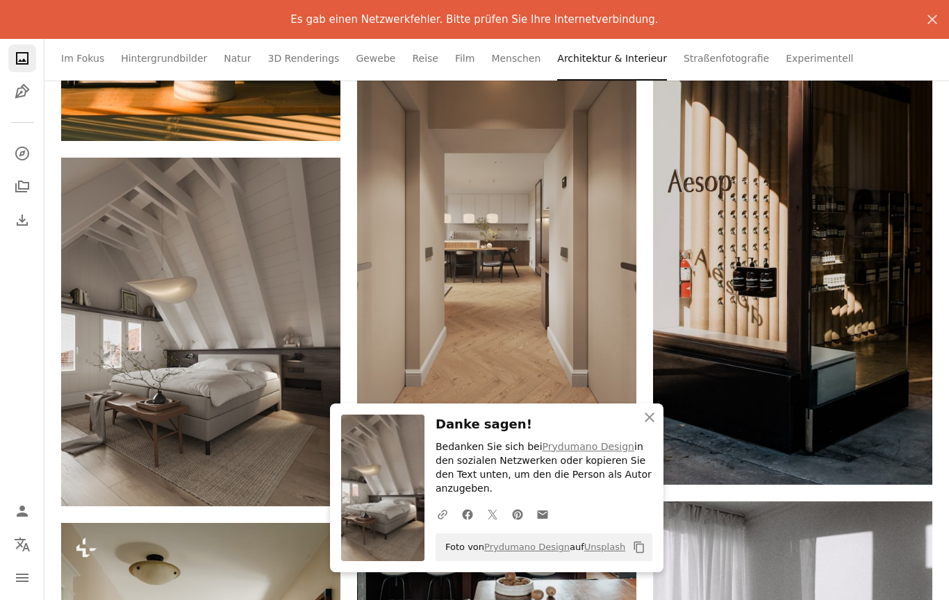
scroll to position [54558, 0]
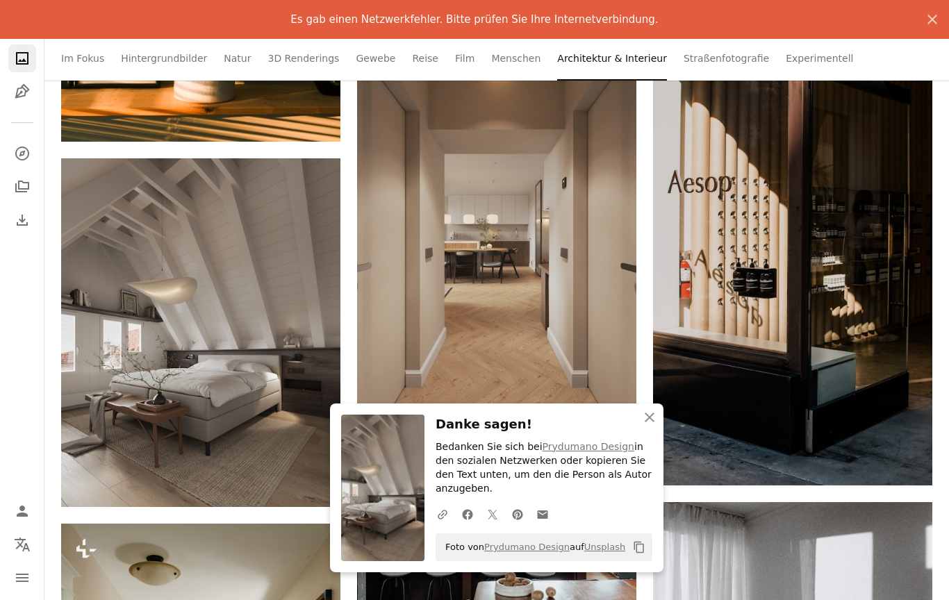
click at [611, 391] on icon "Arrow pointing down" at bounding box center [608, 383] width 11 height 17
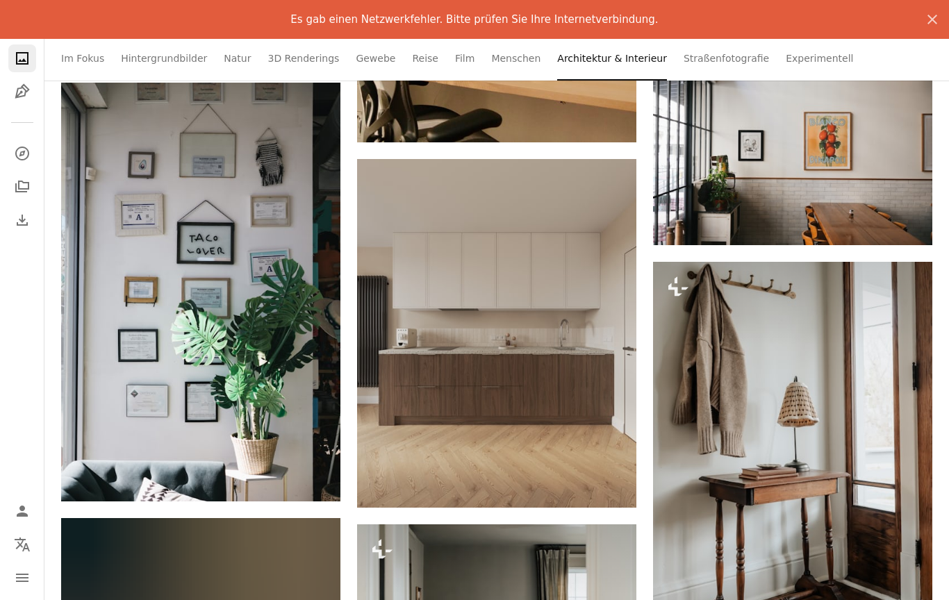
scroll to position [55549, 0]
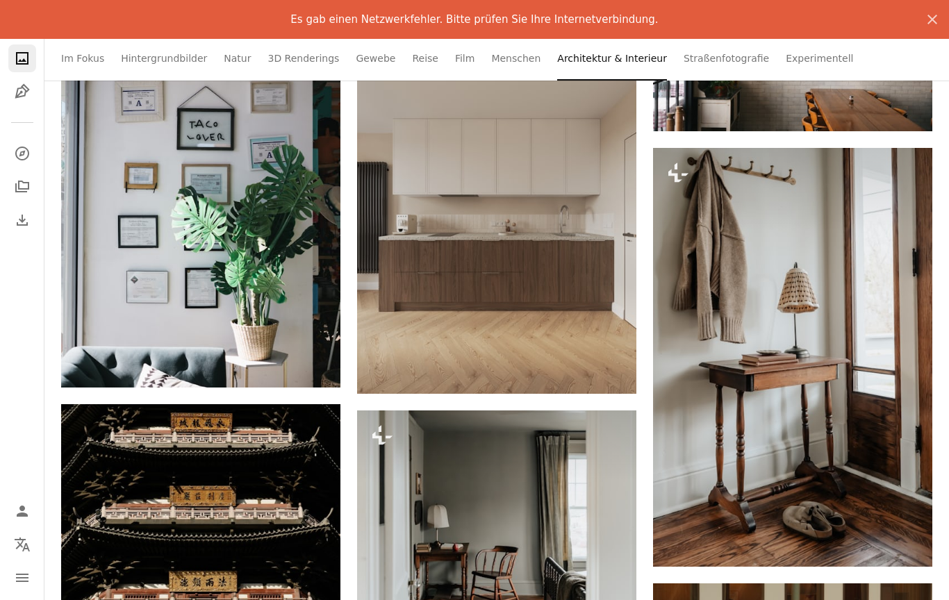
click at [614, 377] on icon "Arrow pointing down" at bounding box center [608, 368] width 11 height 17
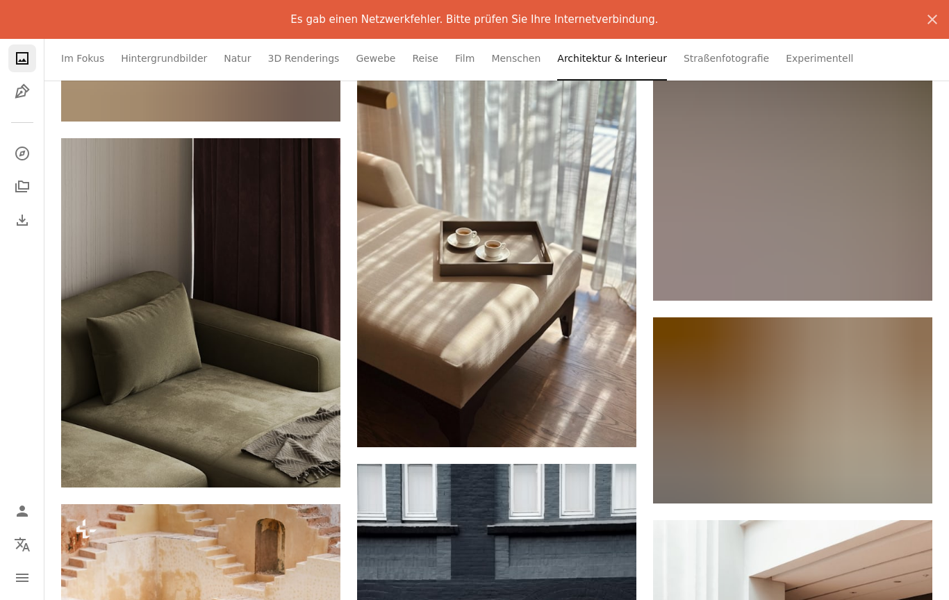
scroll to position [56732, 0]
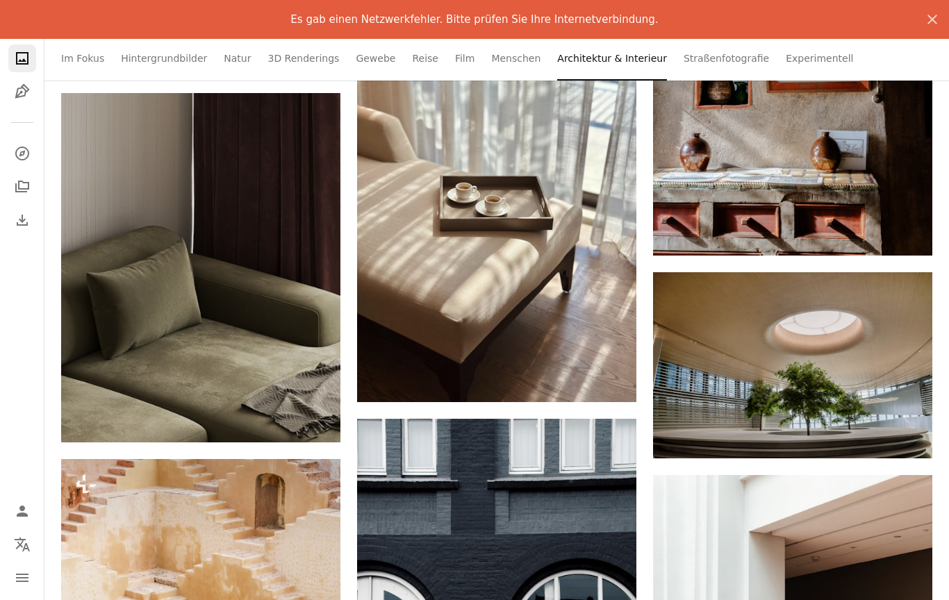
click at [608, 385] on icon "Arrow pointing down" at bounding box center [608, 376] width 11 height 17
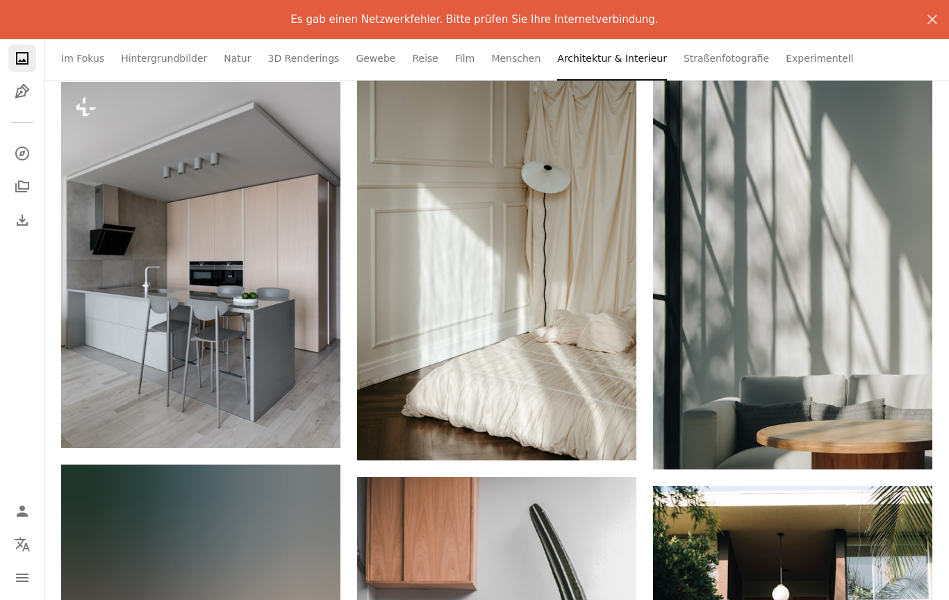
scroll to position [57588, 0]
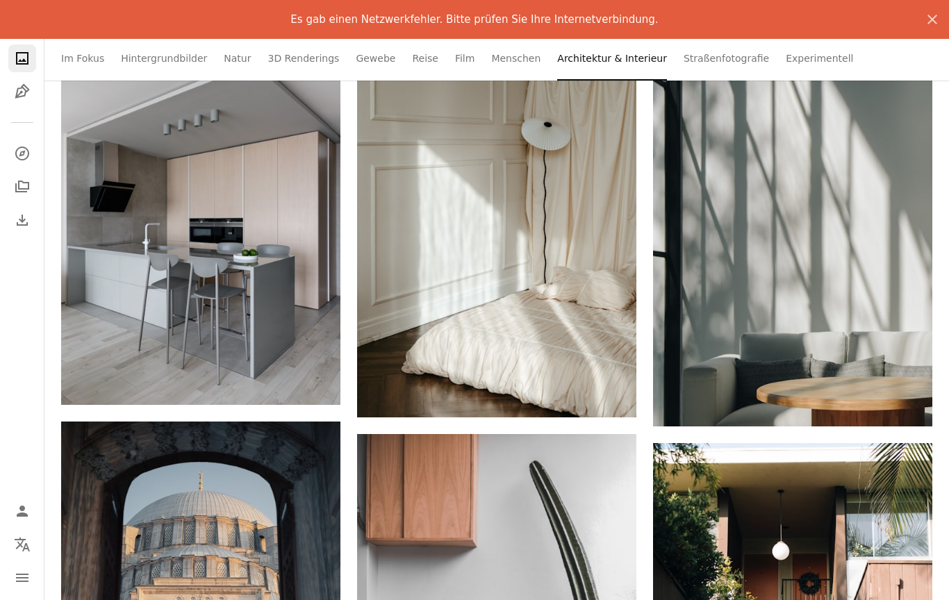
click at [906, 400] on icon "Arrow pointing down" at bounding box center [904, 401] width 11 height 17
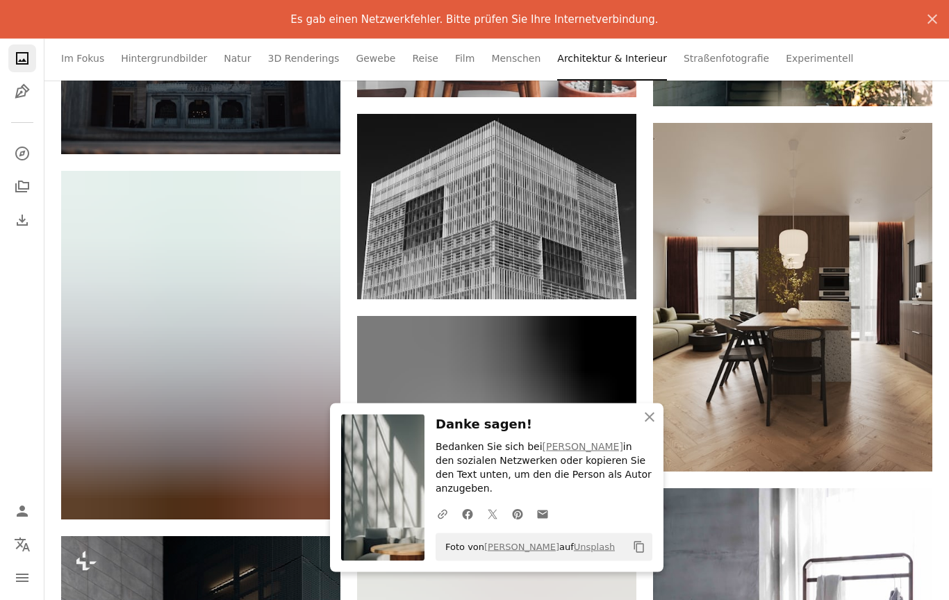
scroll to position [58275, 0]
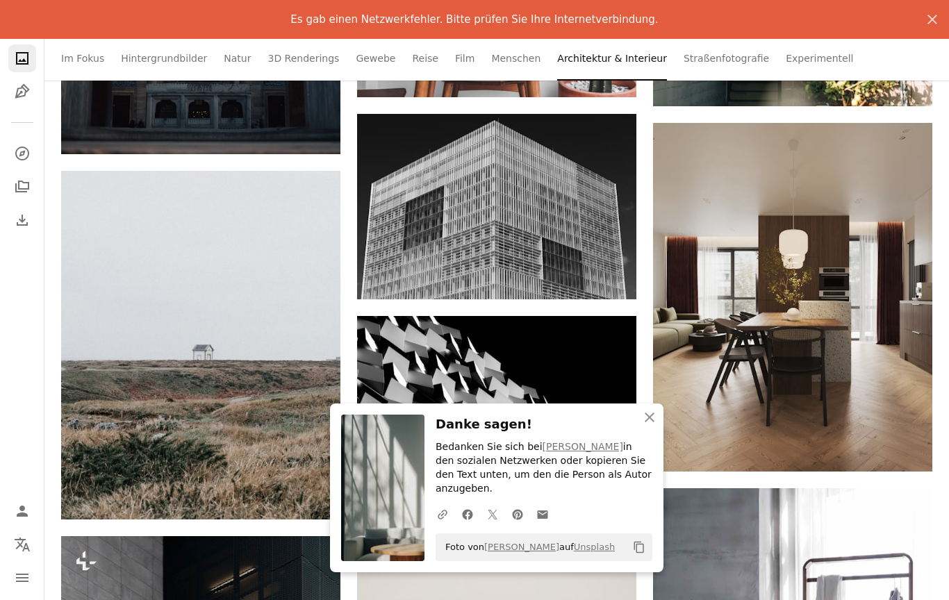
click at [897, 448] on link "Arrow pointing down" at bounding box center [905, 447] width 28 height 22
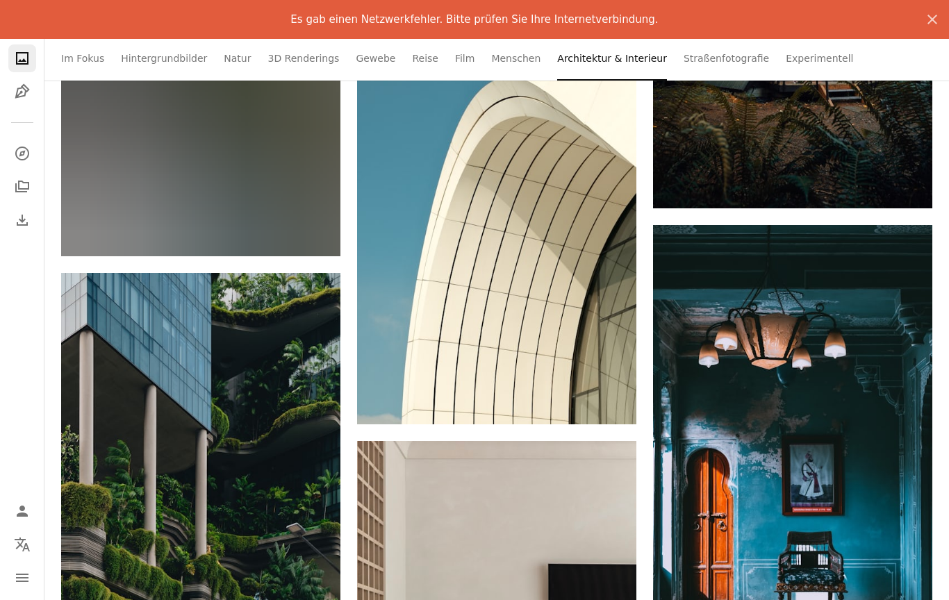
scroll to position [60159, 0]
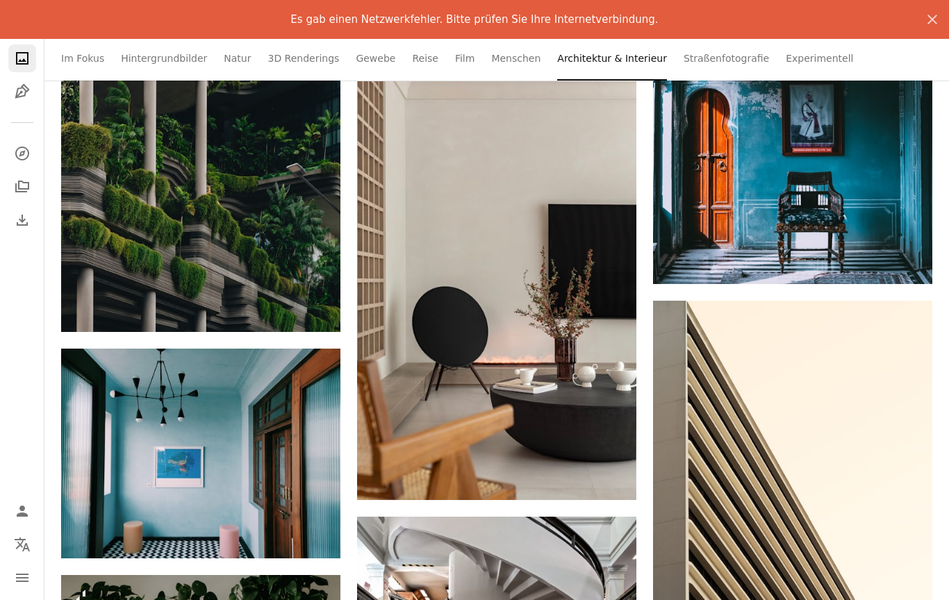
click at [608, 487] on link "Arrow pointing down" at bounding box center [609, 475] width 28 height 22
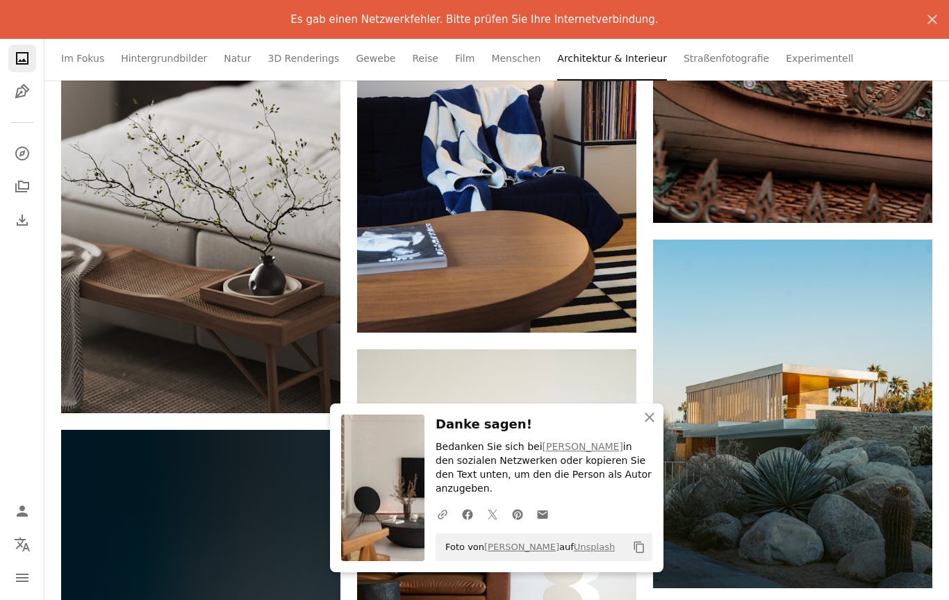
scroll to position [61148, 0]
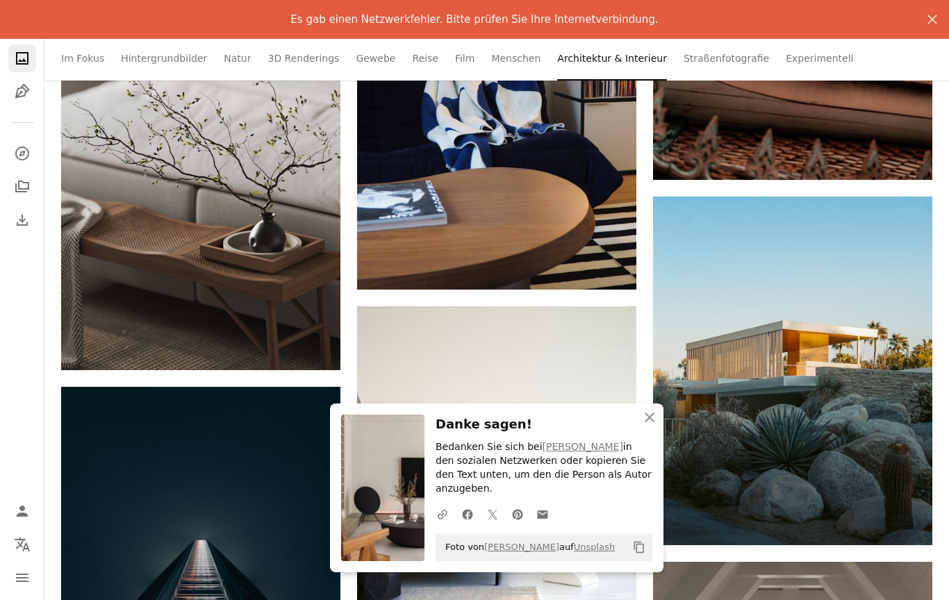
click at [313, 353] on icon "Arrow pointing down" at bounding box center [312, 344] width 11 height 17
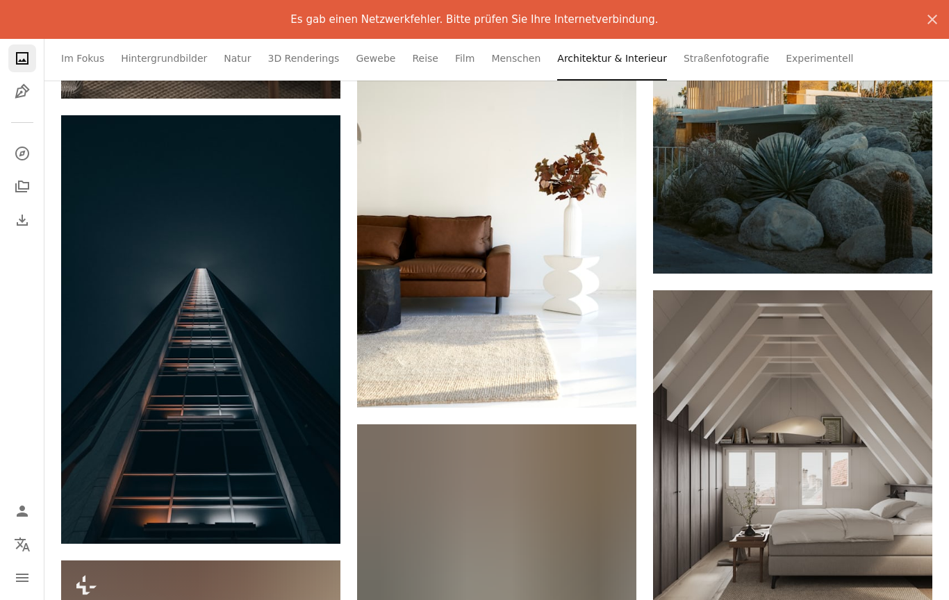
scroll to position [61396, 0]
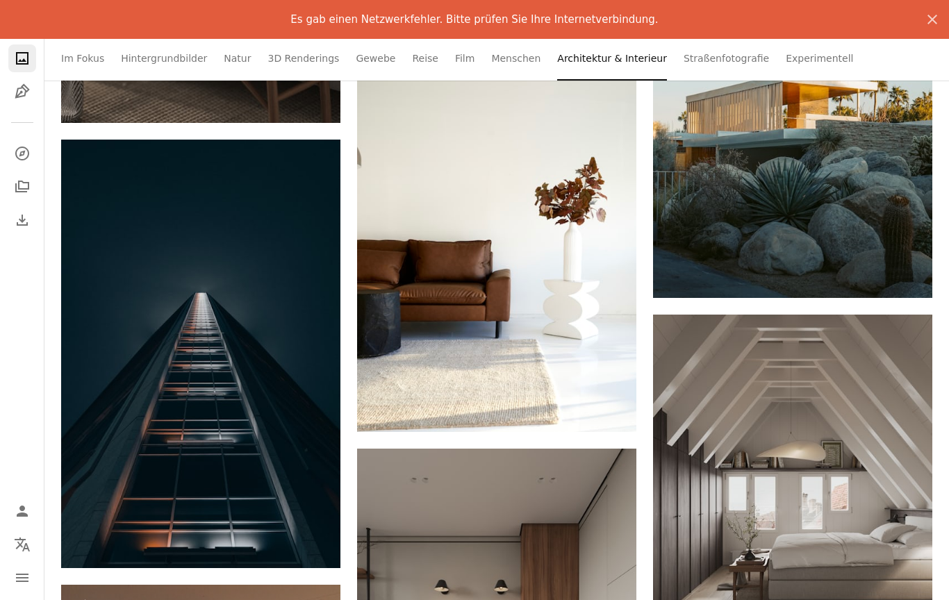
click at [613, 415] on icon "Arrow pointing down" at bounding box center [608, 406] width 11 height 17
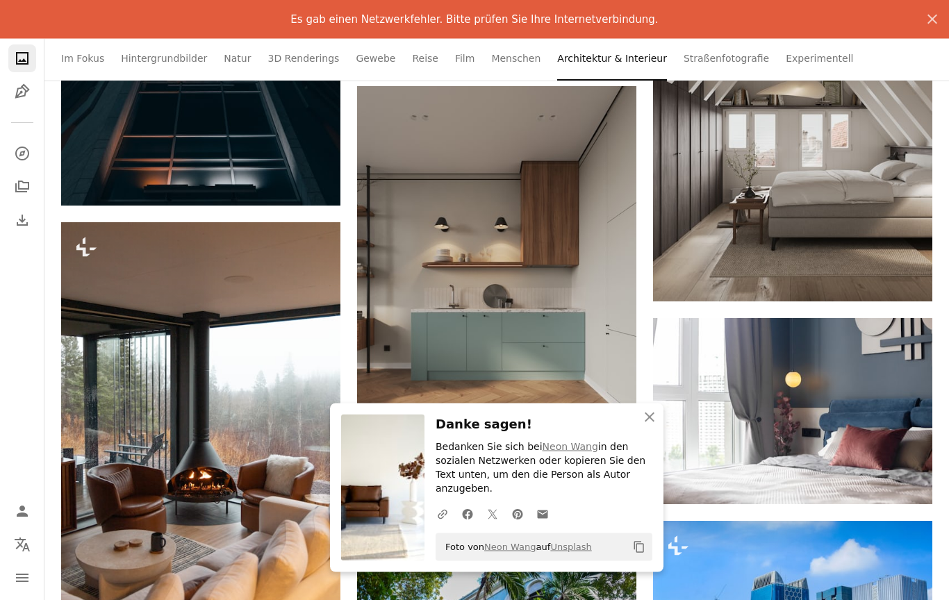
scroll to position [61759, 0]
click at [899, 284] on icon "Arrow pointing down" at bounding box center [904, 276] width 11 height 17
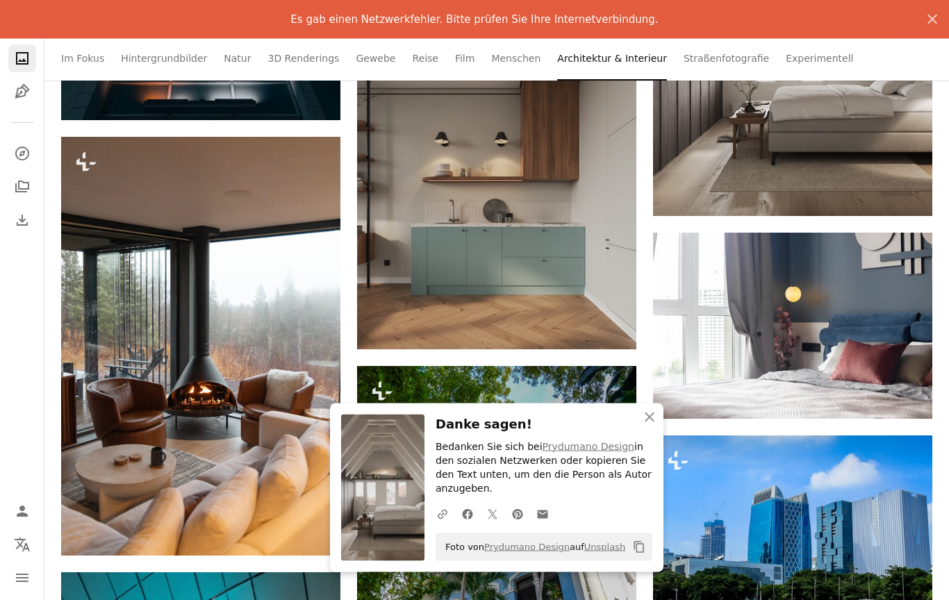
scroll to position [61844, 0]
click at [614, 332] on icon "Arrow pointing down" at bounding box center [608, 324] width 11 height 17
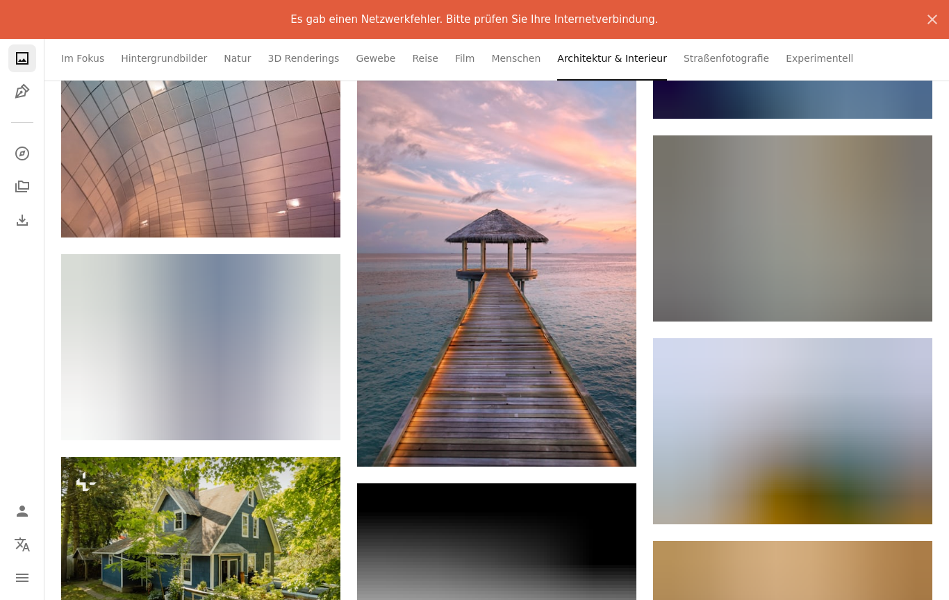
scroll to position [62633, 0]
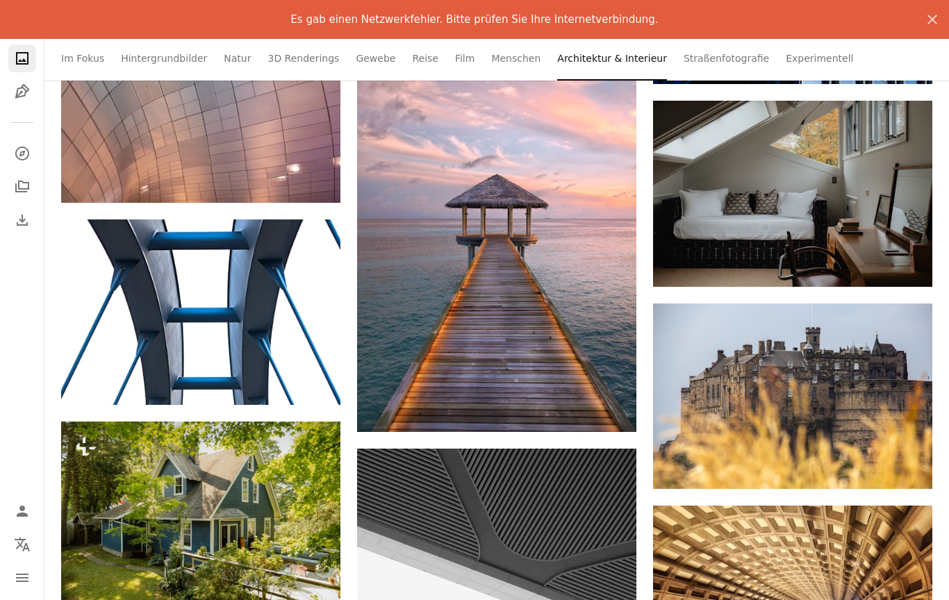
click at [909, 269] on icon "Arrow pointing down" at bounding box center [904, 261] width 11 height 17
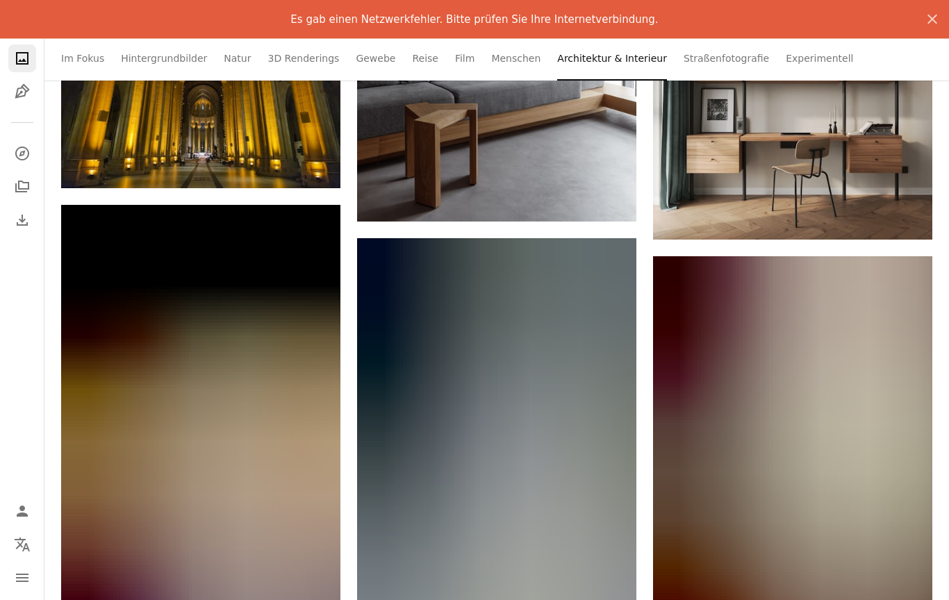
scroll to position [63715, 0]
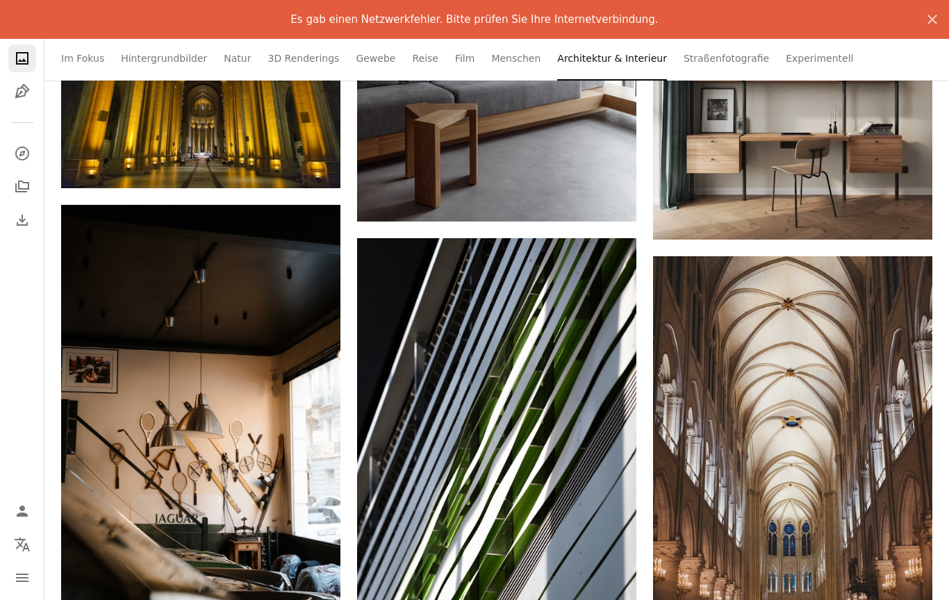
click at [908, 220] on icon "Arrow pointing down" at bounding box center [904, 214] width 11 height 17
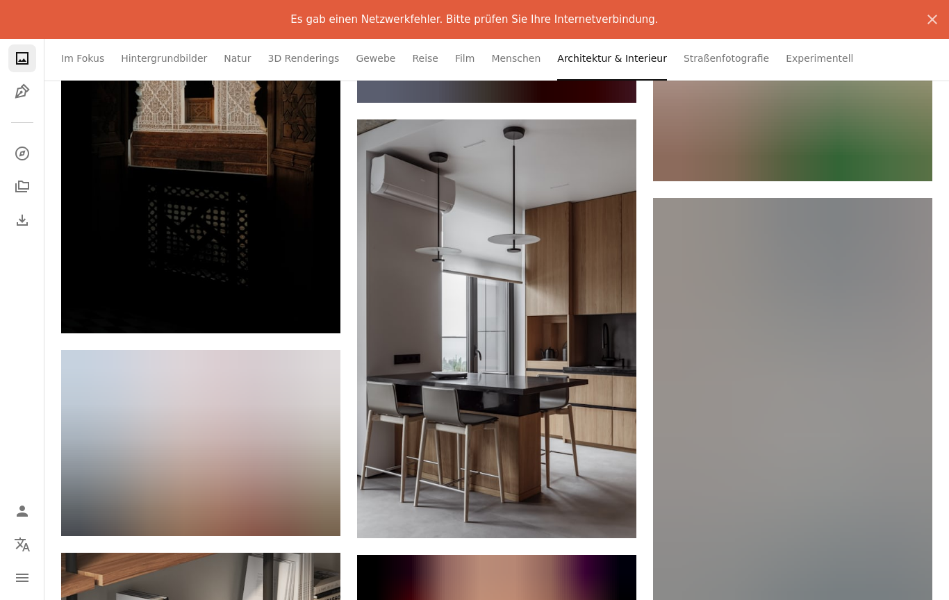
scroll to position [65977, 0]
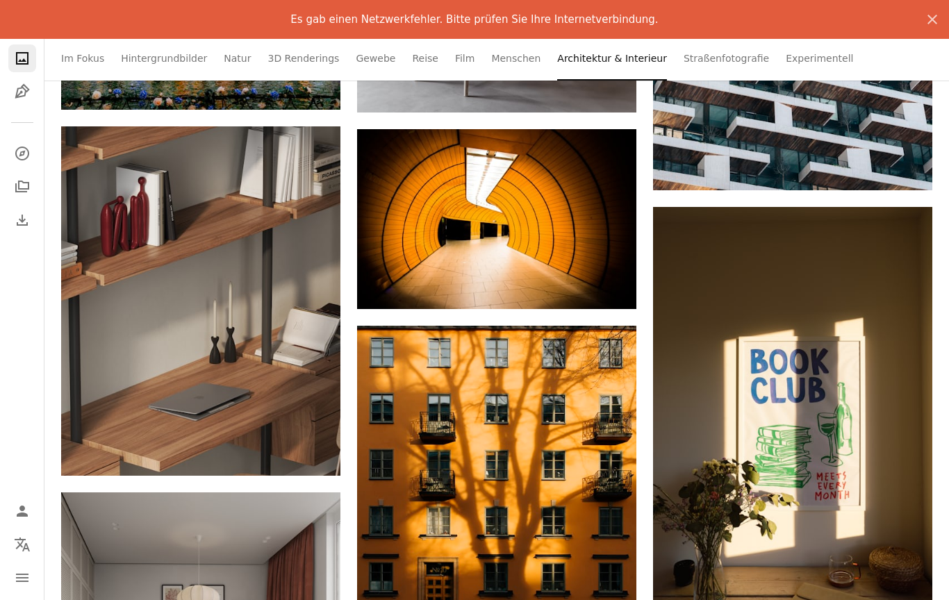
click at [311, 459] on icon "Arrow pointing down" at bounding box center [312, 450] width 11 height 17
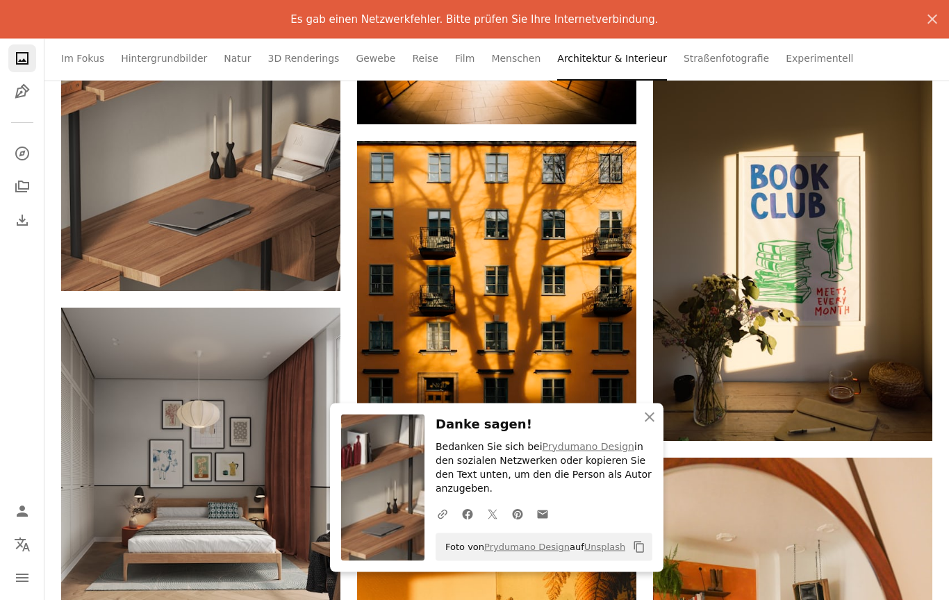
scroll to position [66212, 0]
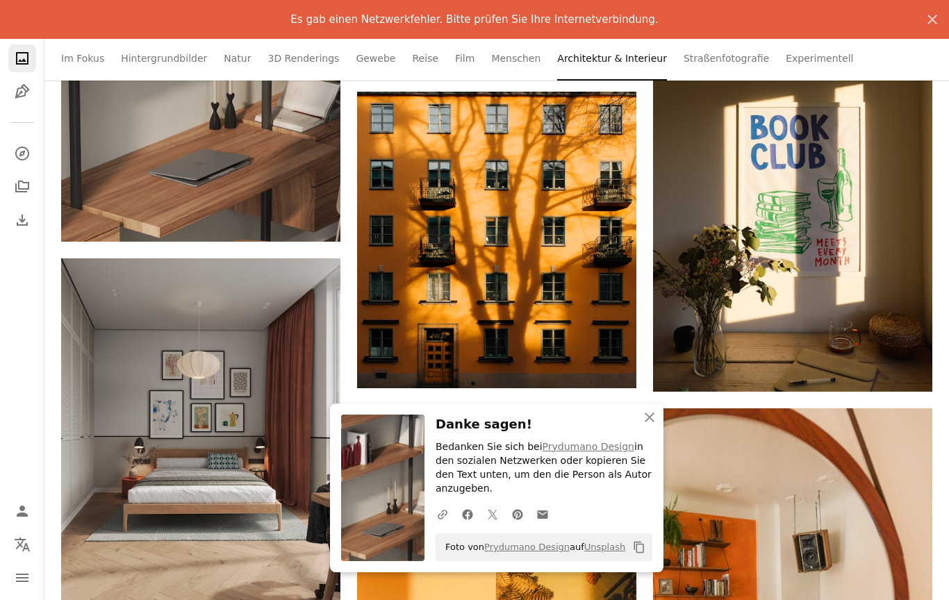
click at [904, 378] on link "Arrow pointing down" at bounding box center [905, 367] width 28 height 22
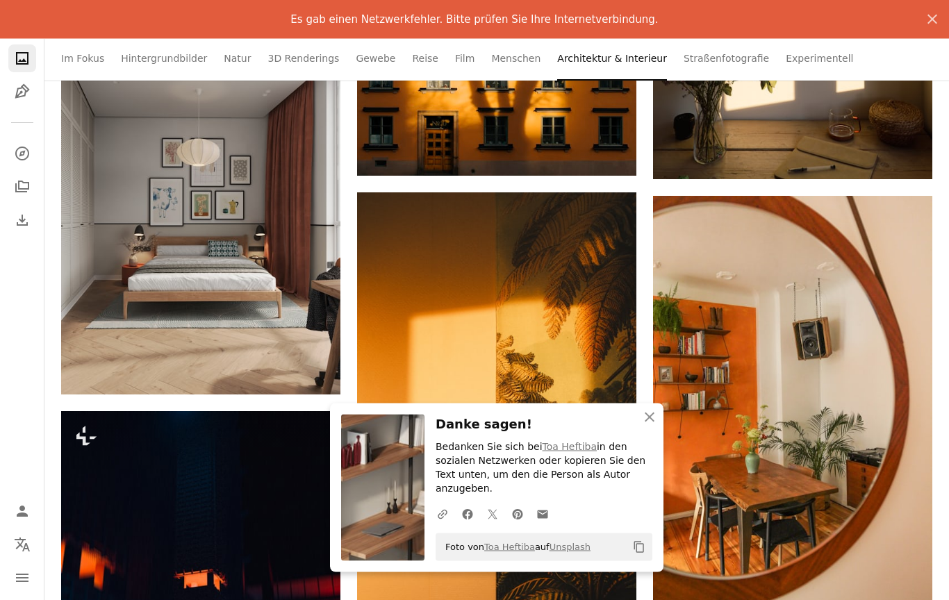
scroll to position [66424, 0]
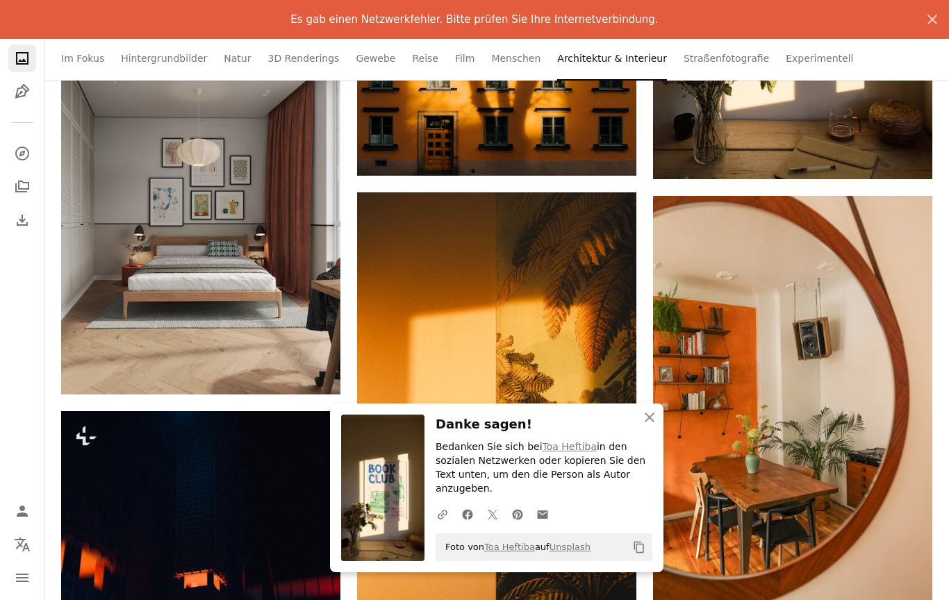
click at [314, 376] on icon "Arrow pointing down" at bounding box center [312, 369] width 11 height 17
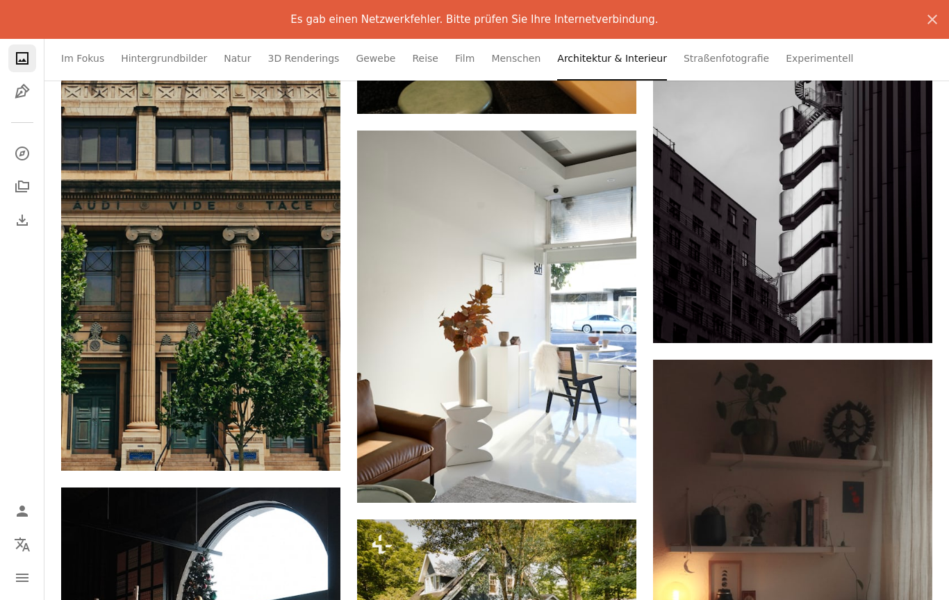
scroll to position [69338, 0]
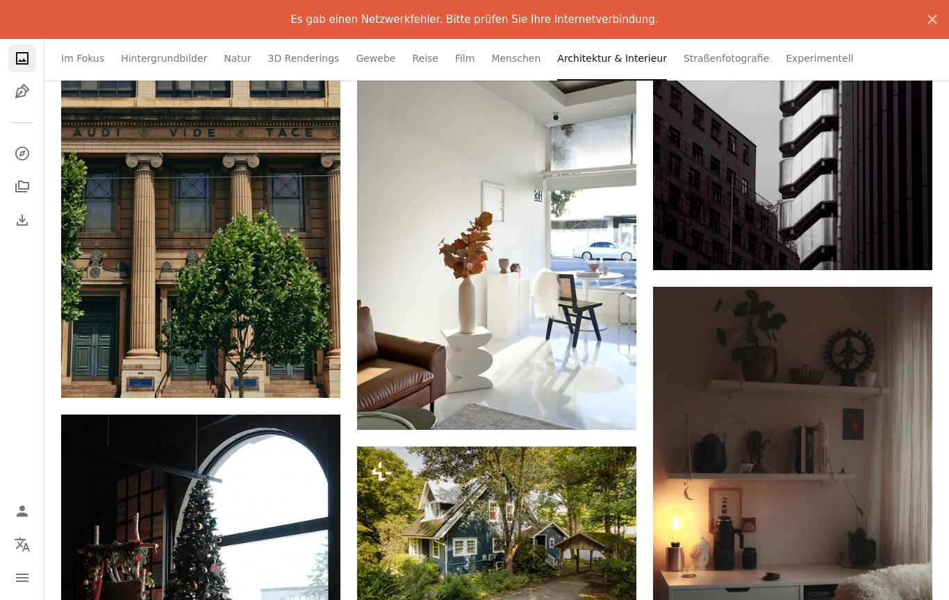
click at [609, 409] on icon "Herunterladen" at bounding box center [609, 405] width 9 height 10
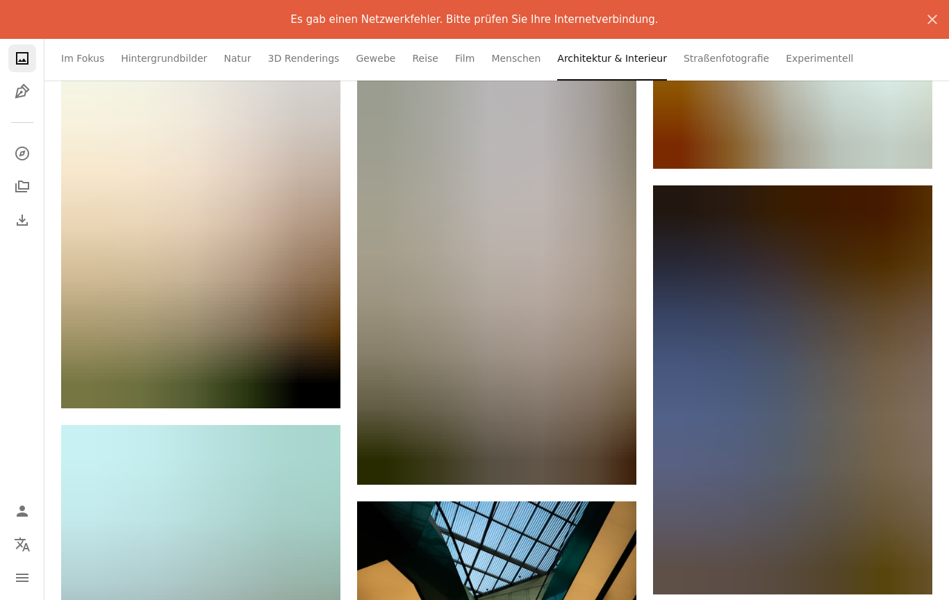
scroll to position [72436, 0]
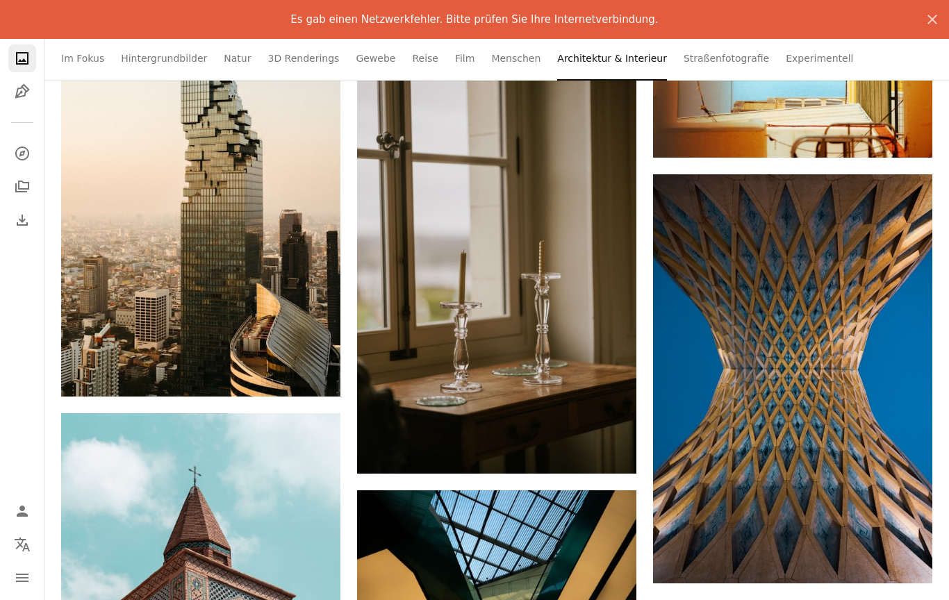
click at [613, 457] on icon "Arrow pointing down" at bounding box center [608, 448] width 11 height 17
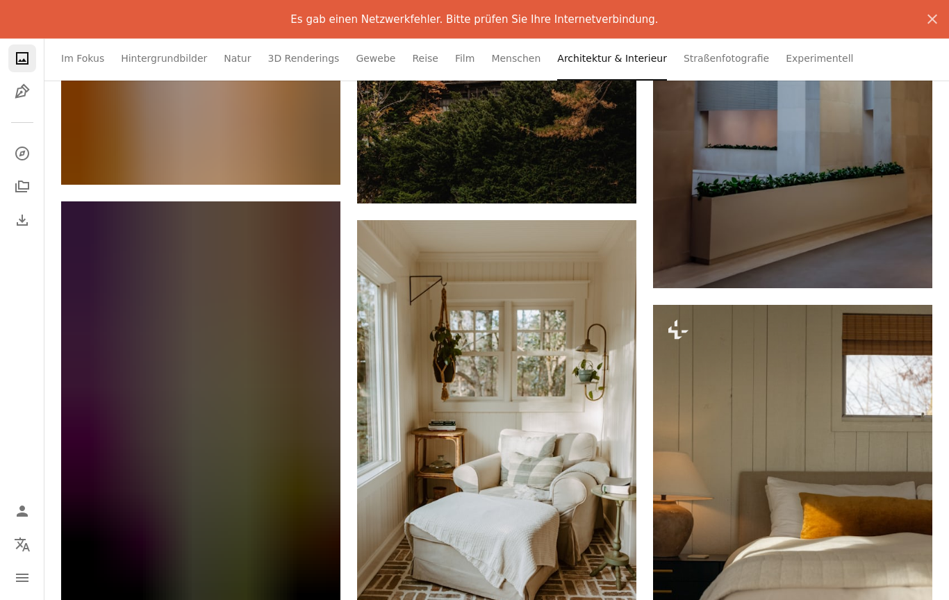
scroll to position [75263, 0]
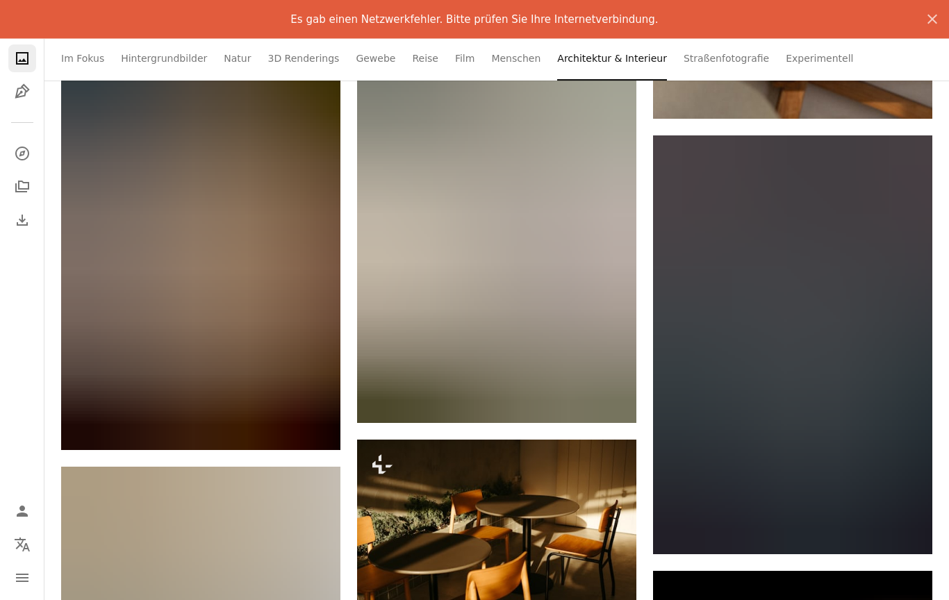
scroll to position [75869, 0]
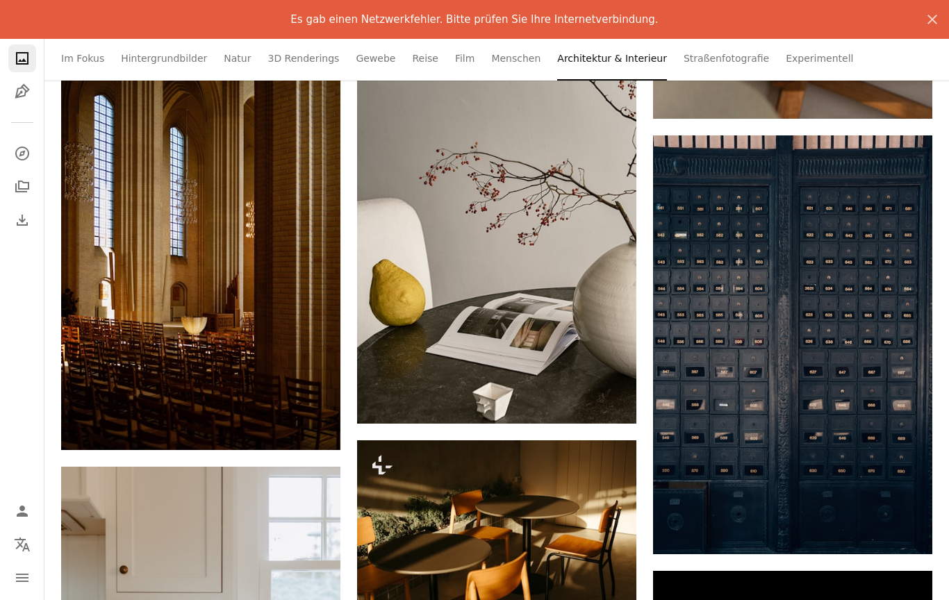
click at [610, 403] on icon "Herunterladen" at bounding box center [609, 398] width 9 height 10
click at [609, 393] on icon "Herunterladen" at bounding box center [609, 398] width 9 height 10
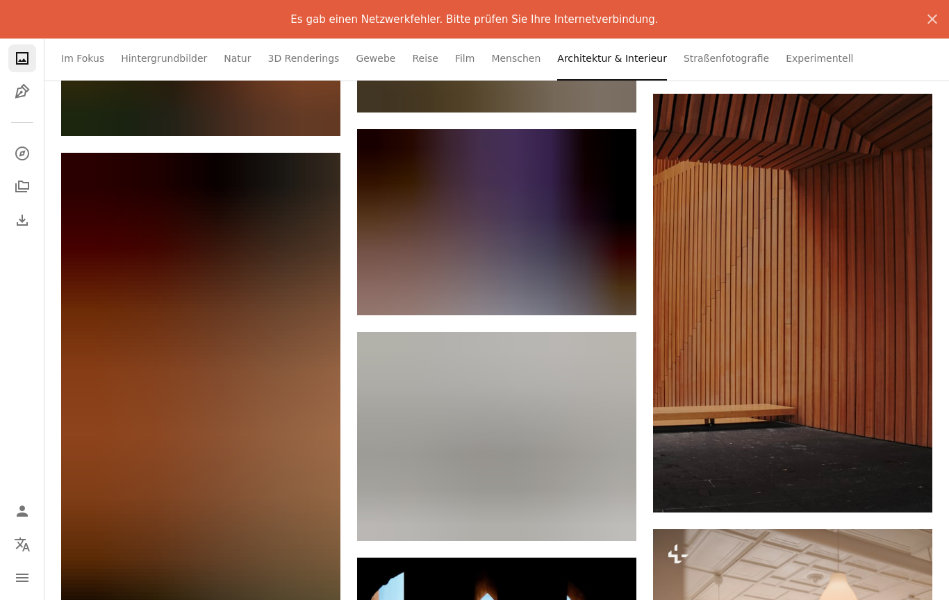
scroll to position [77173, 0]
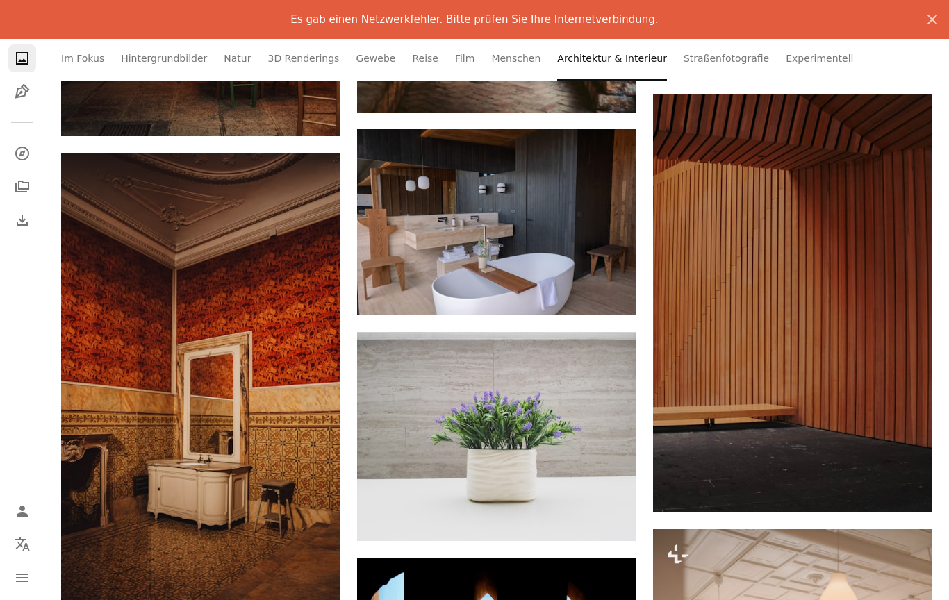
click at [608, 295] on icon "Herunterladen" at bounding box center [609, 290] width 9 height 10
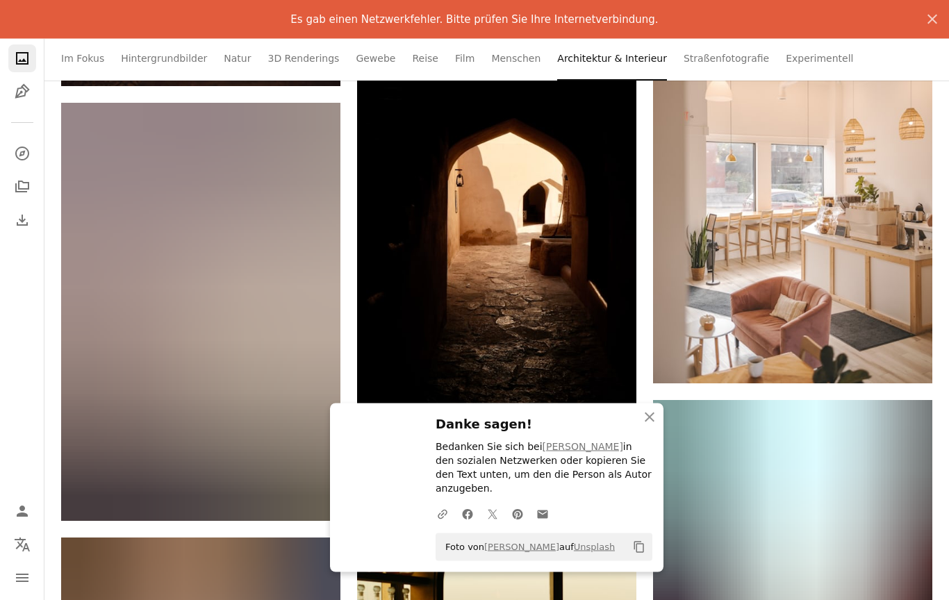
scroll to position [77738, 0]
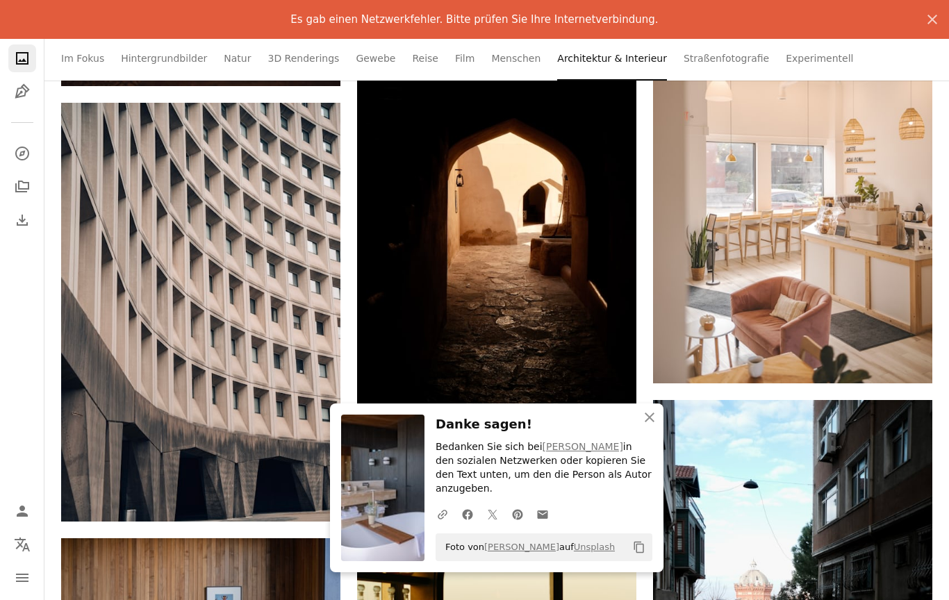
click at [619, 398] on link "Arrow pointing down" at bounding box center [609, 387] width 28 height 22
click at [612, 382] on icon "Herunterladen" at bounding box center [609, 387] width 9 height 10
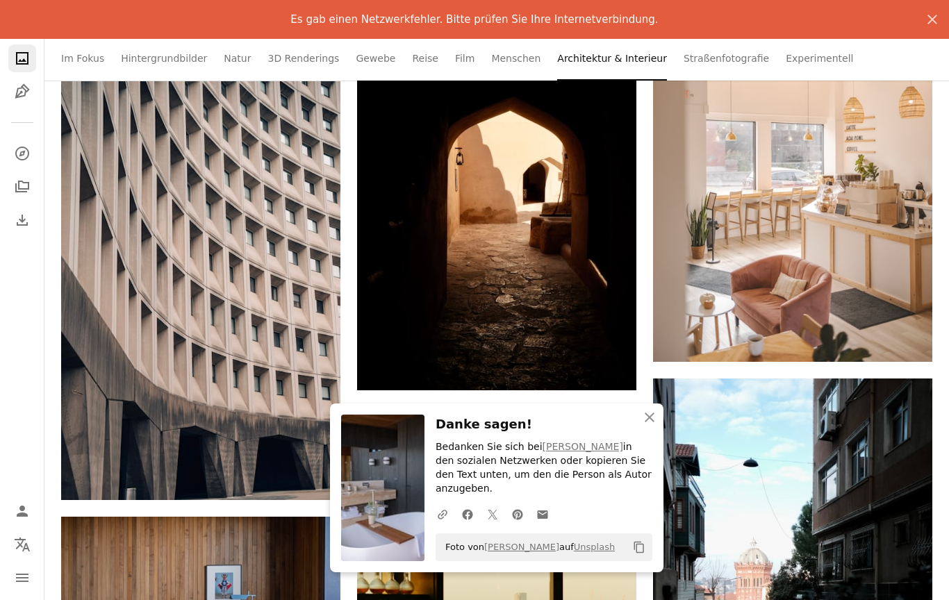
click at [613, 357] on icon "Arrow pointing down" at bounding box center [608, 365] width 11 height 17
click at [607, 354] on link "Arrow pointing down" at bounding box center [609, 365] width 28 height 22
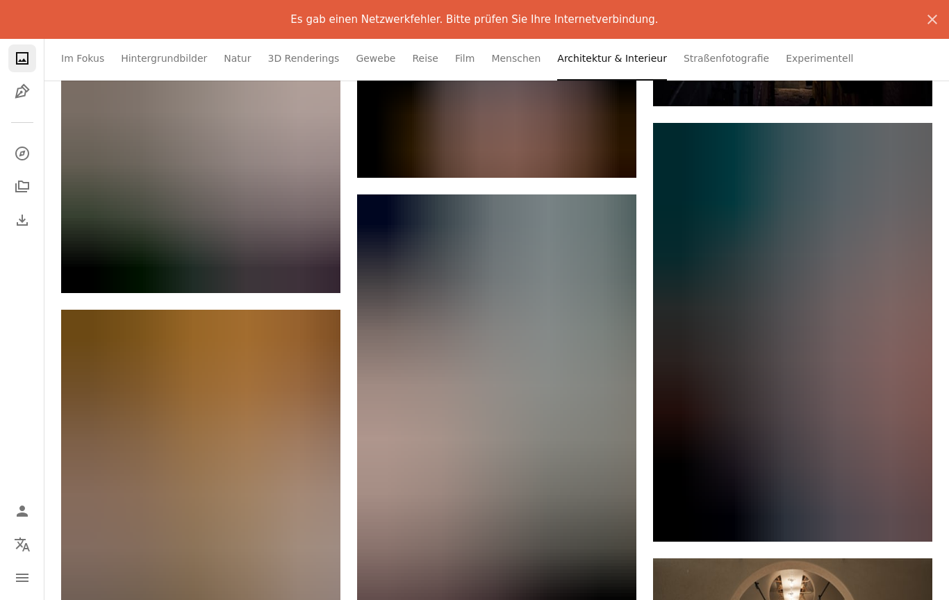
scroll to position [79305, 0]
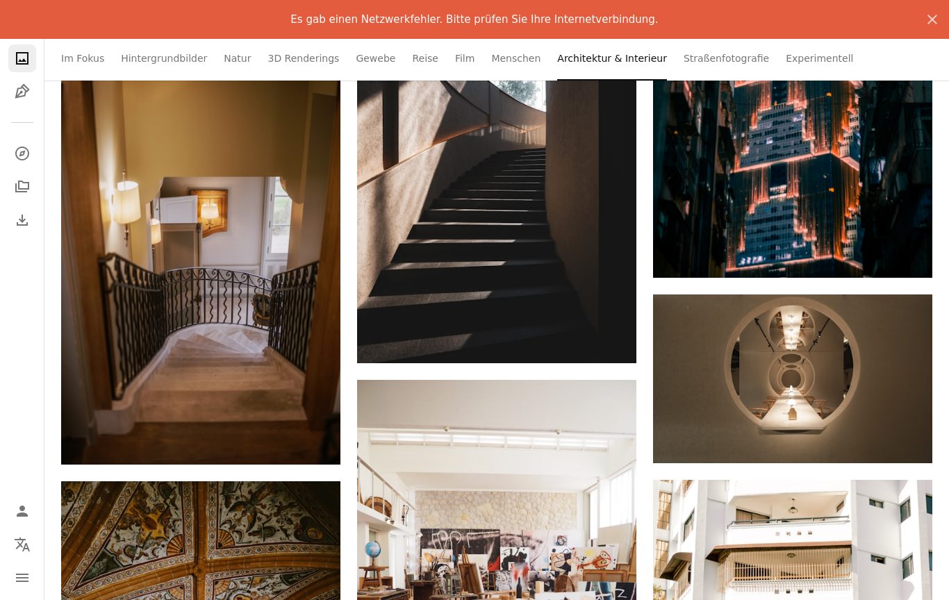
click at [614, 350] on link "Arrow pointing down" at bounding box center [609, 338] width 28 height 22
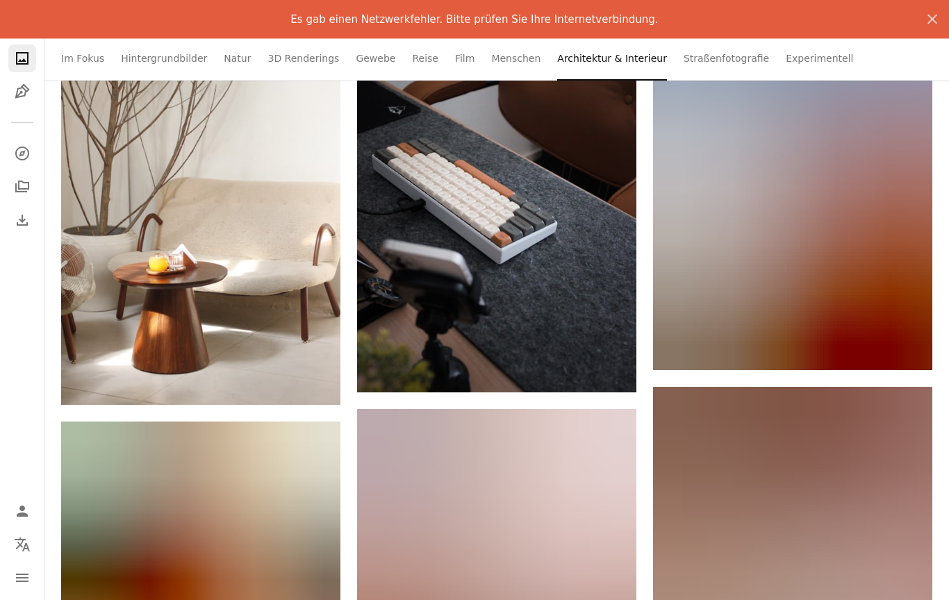
scroll to position [90898, 0]
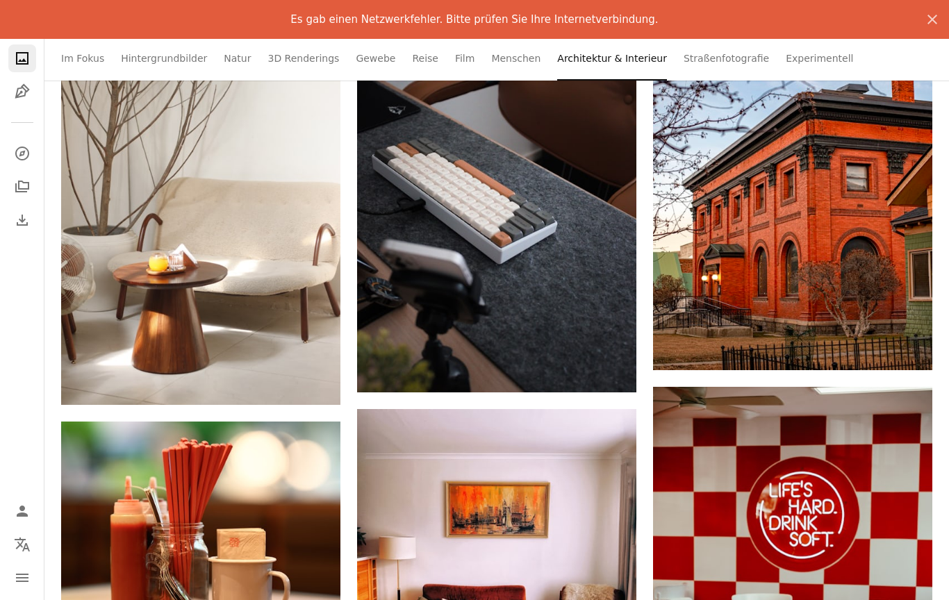
click at [316, 388] on icon "Arrow pointing down" at bounding box center [312, 379] width 11 height 17
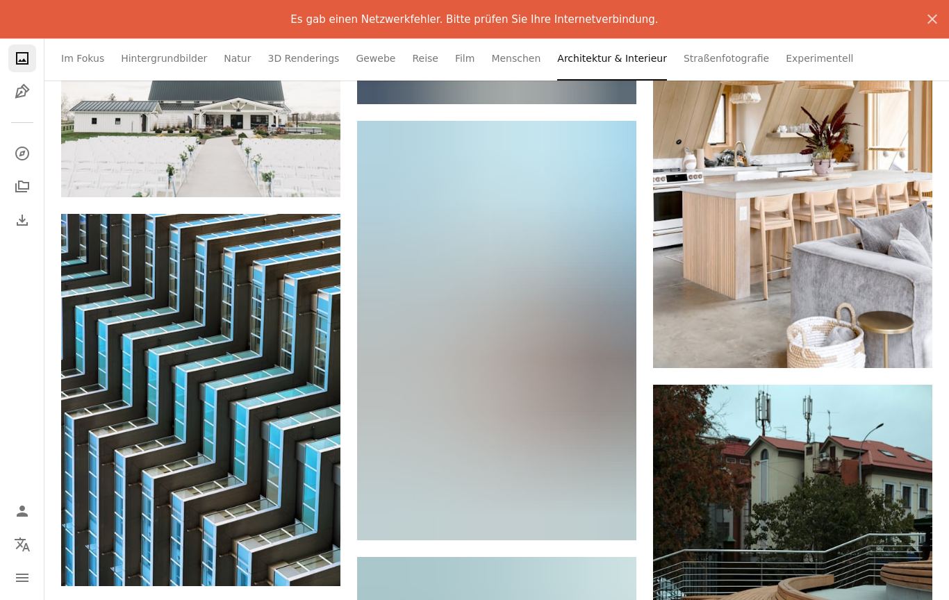
scroll to position [92412, 0]
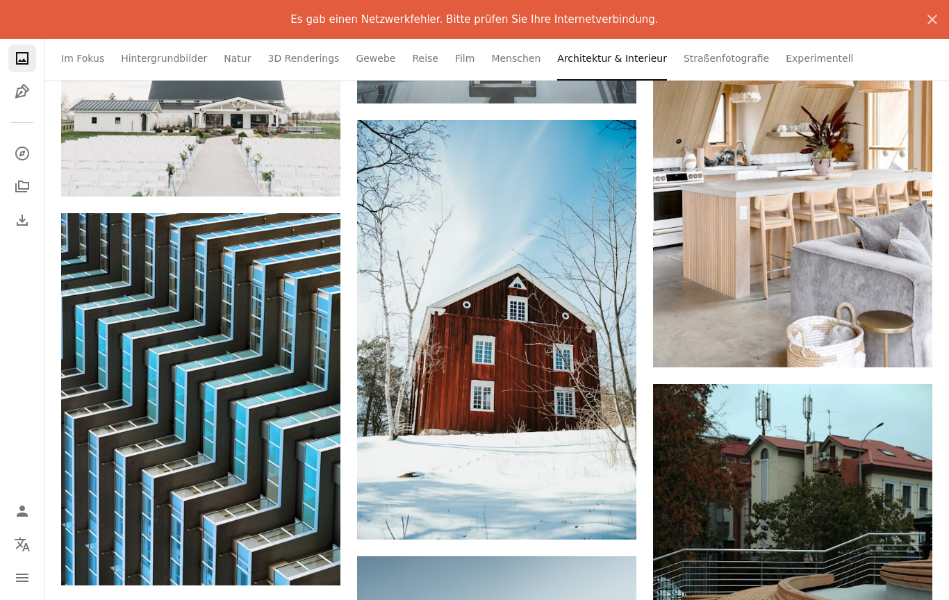
click at [910, 354] on link "Arrow pointing down" at bounding box center [905, 343] width 28 height 22
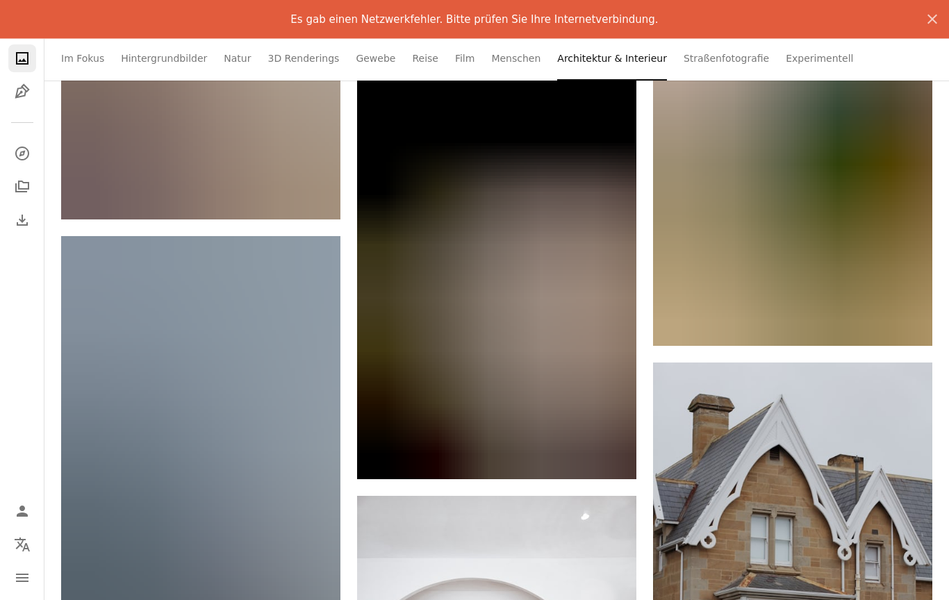
scroll to position [96405, 0]
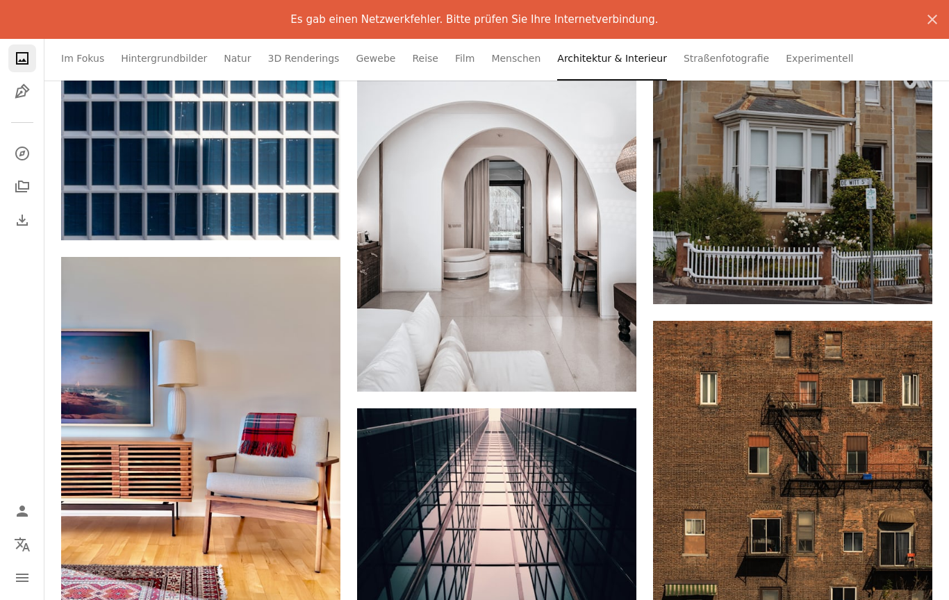
click at [609, 371] on icon "Herunterladen" at bounding box center [609, 366] width 9 height 10
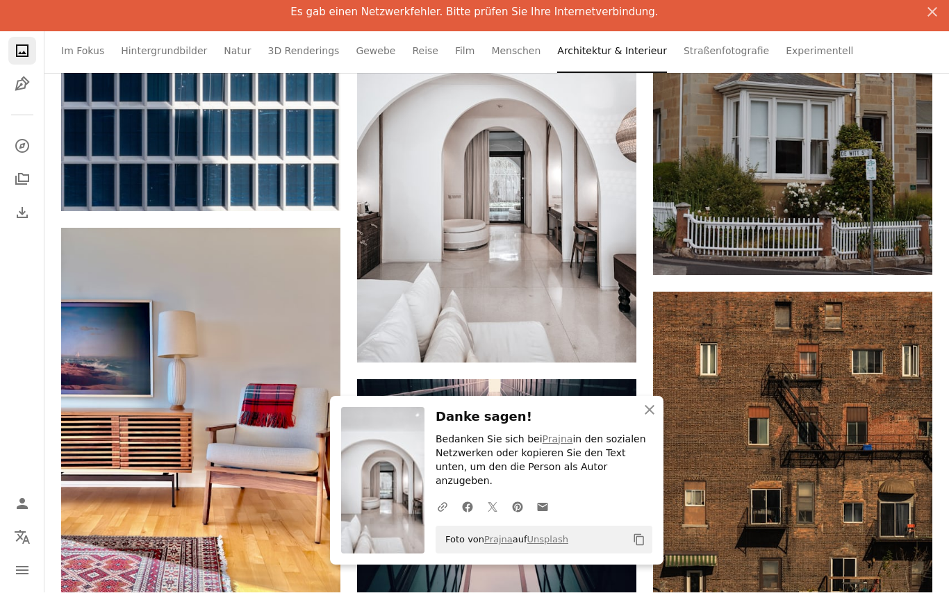
scroll to position [97235, 0]
